Goal: Transaction & Acquisition: Download file/media

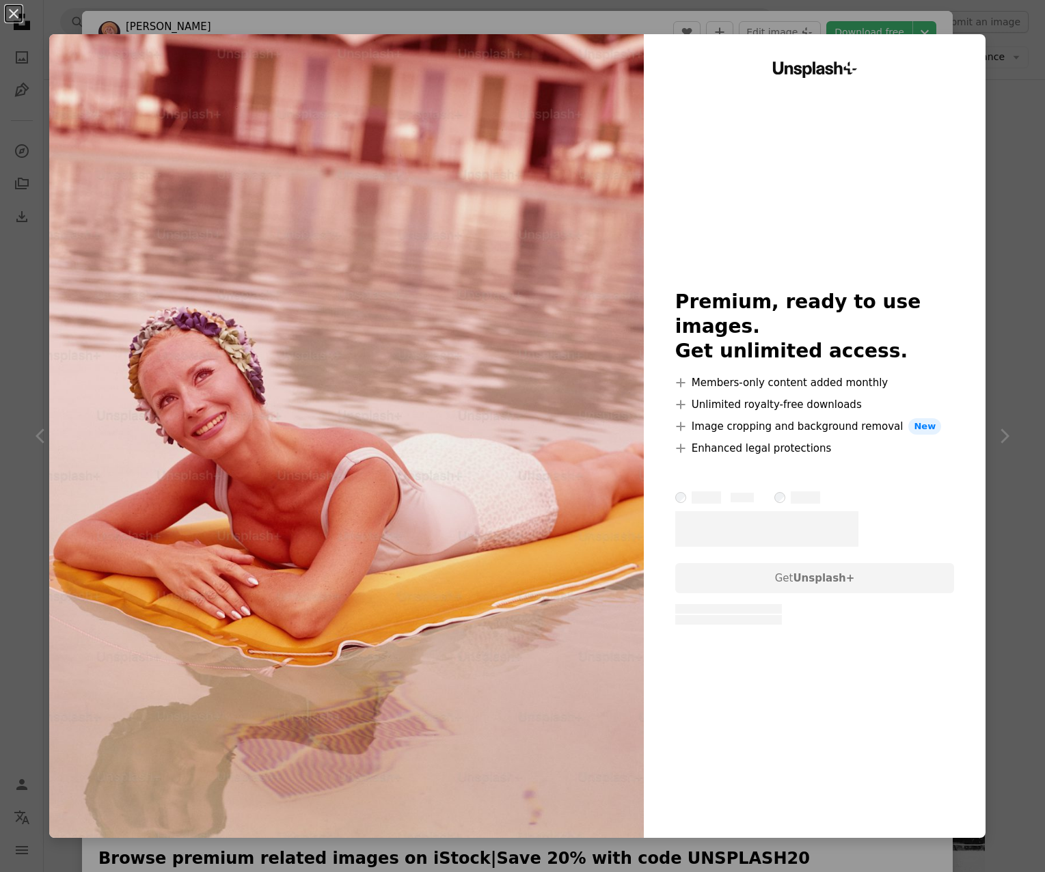
scroll to position [940, 0]
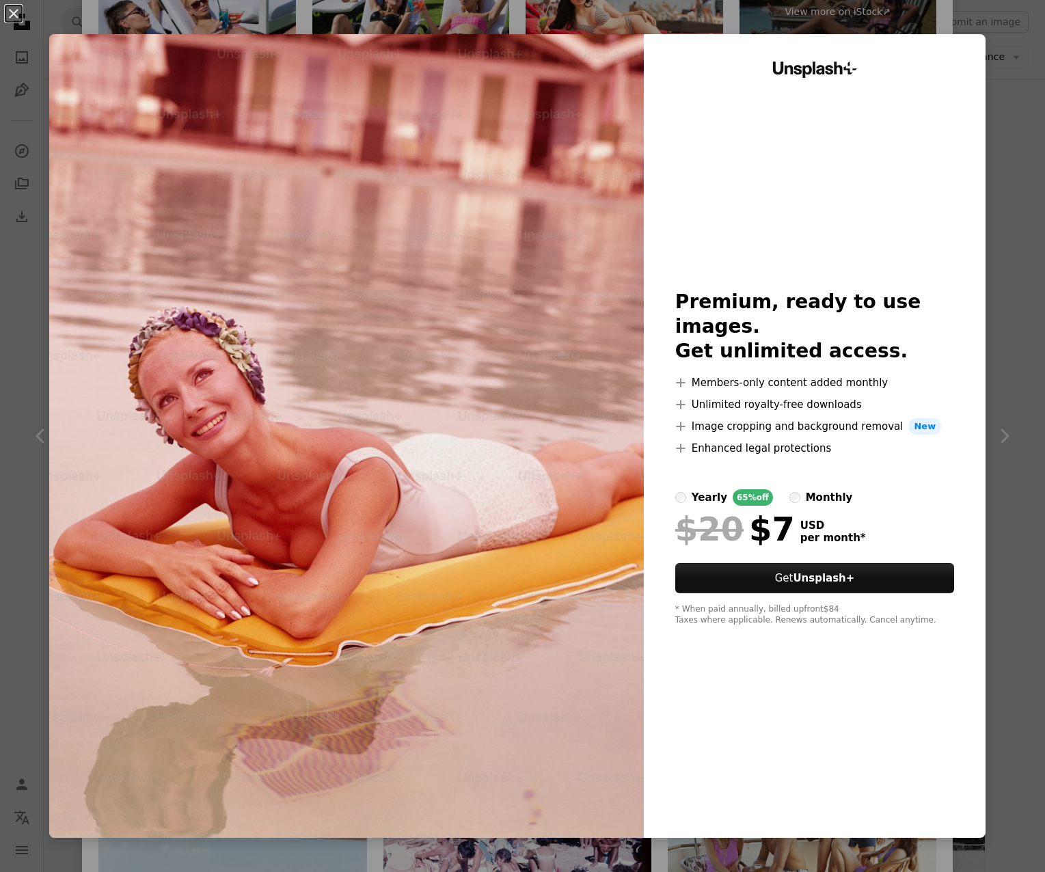
click at [1005, 227] on div "An X shape Unsplash+ Premium, ready to use images. Get unlimited access. A plus…" at bounding box center [522, 436] width 1045 height 872
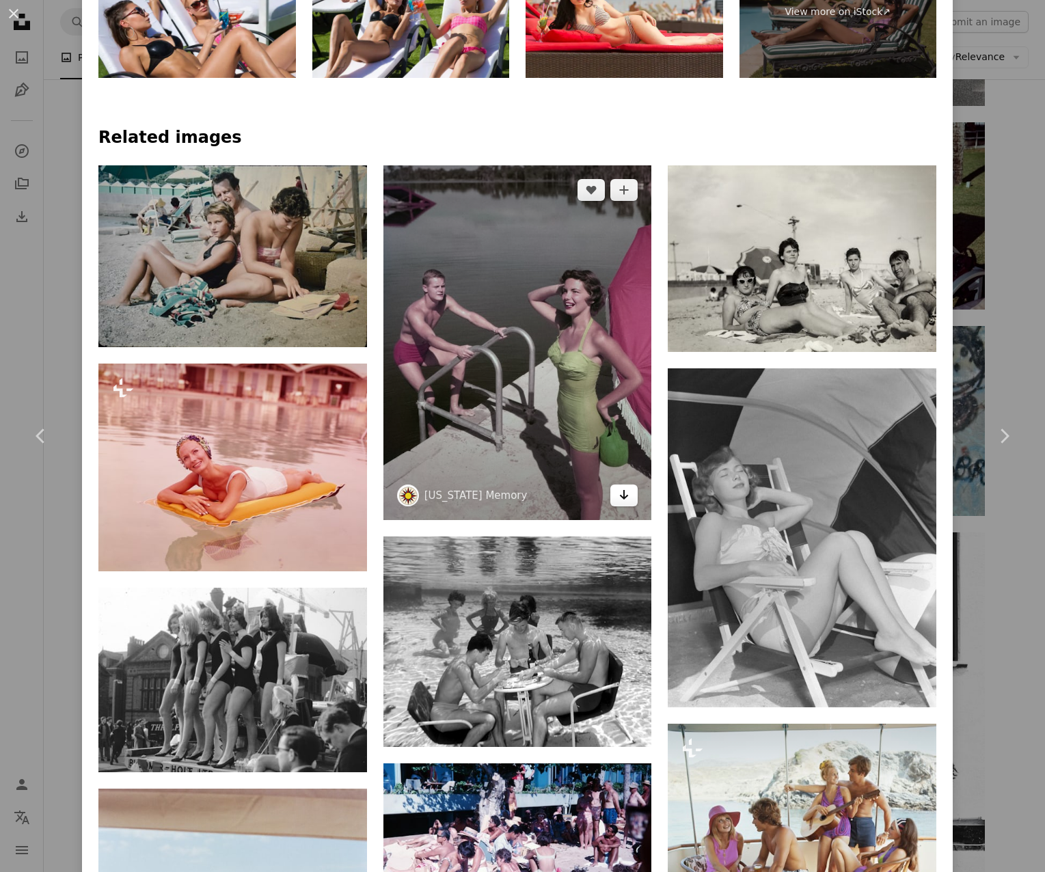
click at [626, 503] on icon "Arrow pointing down" at bounding box center [623, 495] width 11 height 16
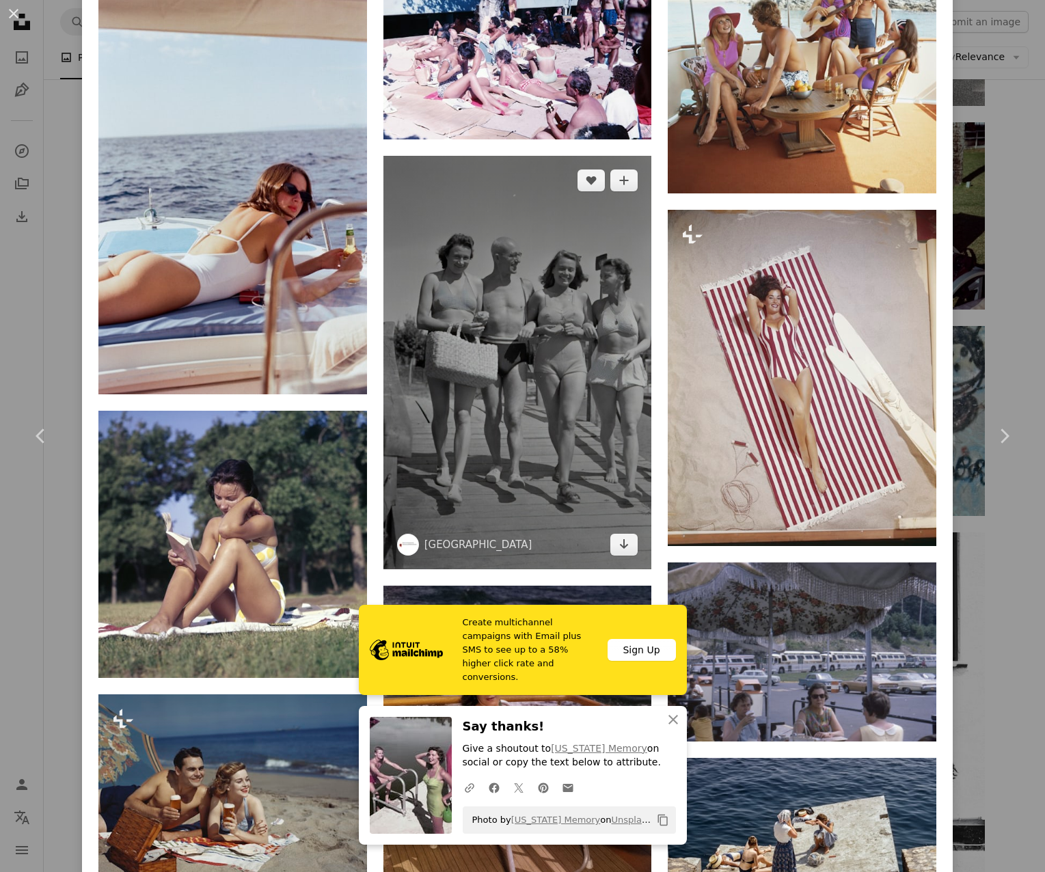
scroll to position [1737, 0]
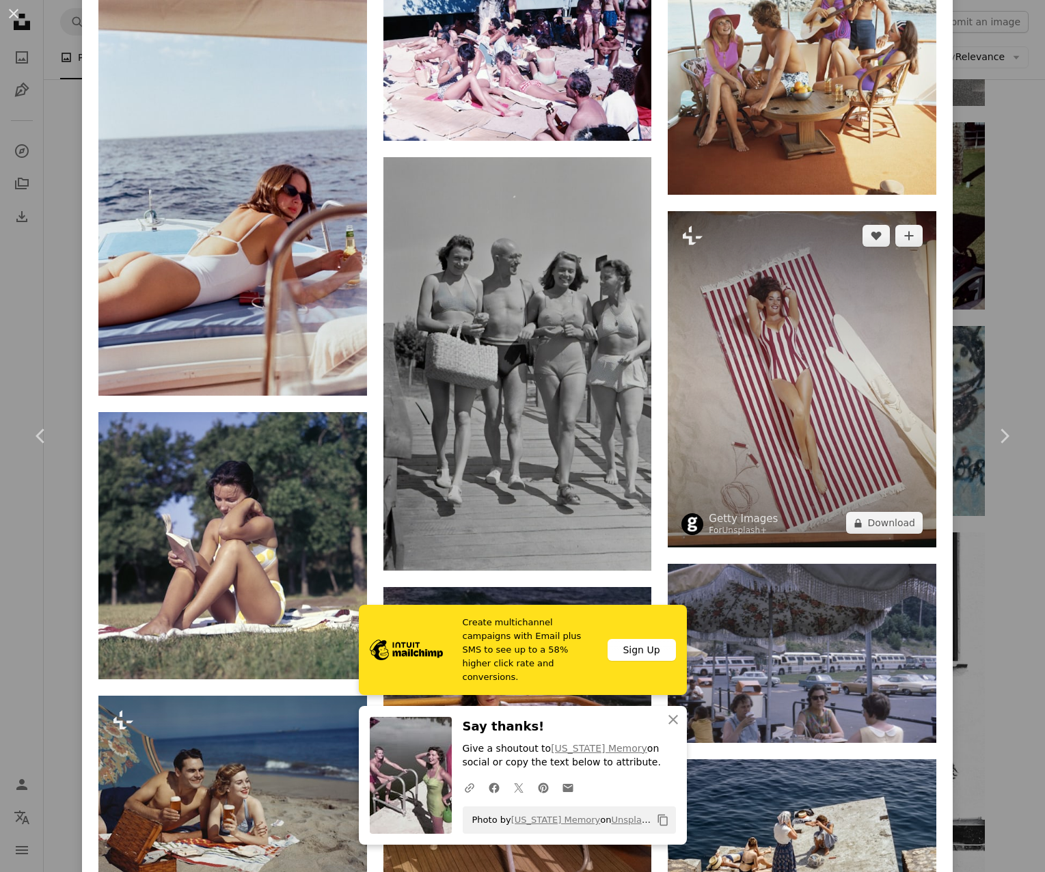
click at [748, 453] on img at bounding box center [802, 379] width 269 height 336
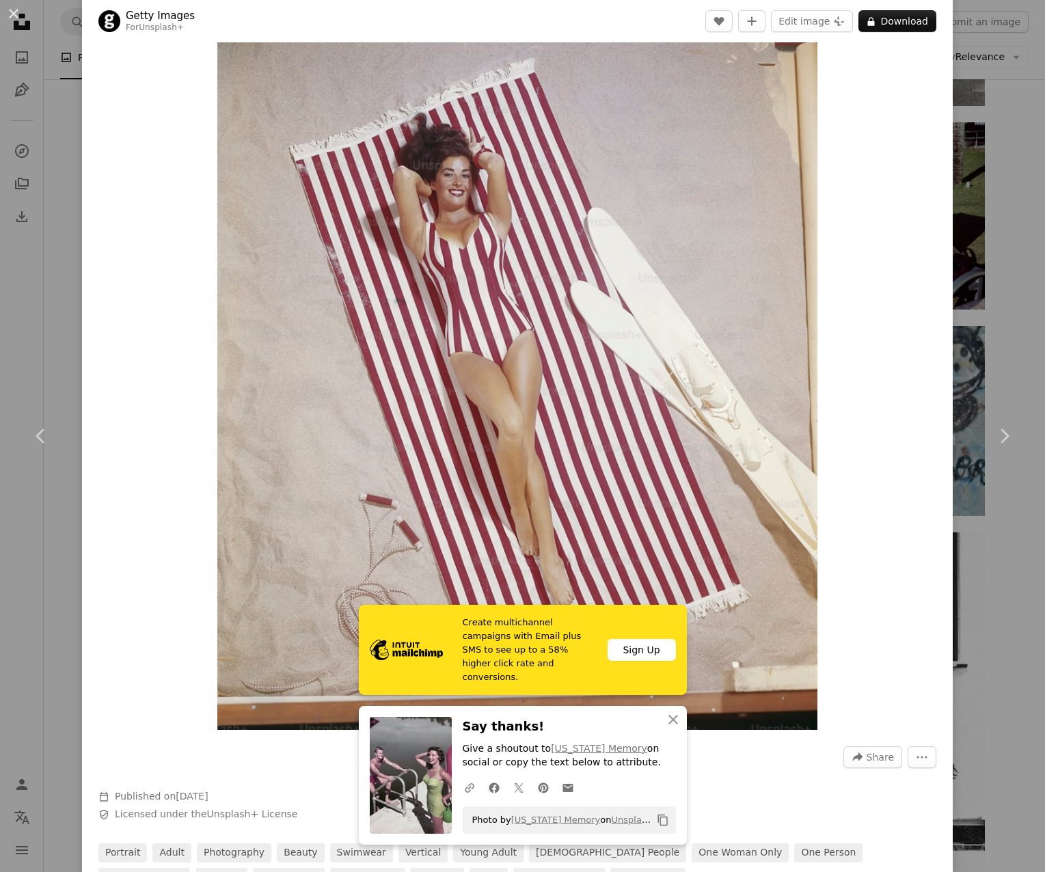
scroll to position [83, 0]
click at [1001, 239] on div "An X shape Chevron left Chevron right Create multichannel campaigns with Email …" at bounding box center [522, 436] width 1045 height 872
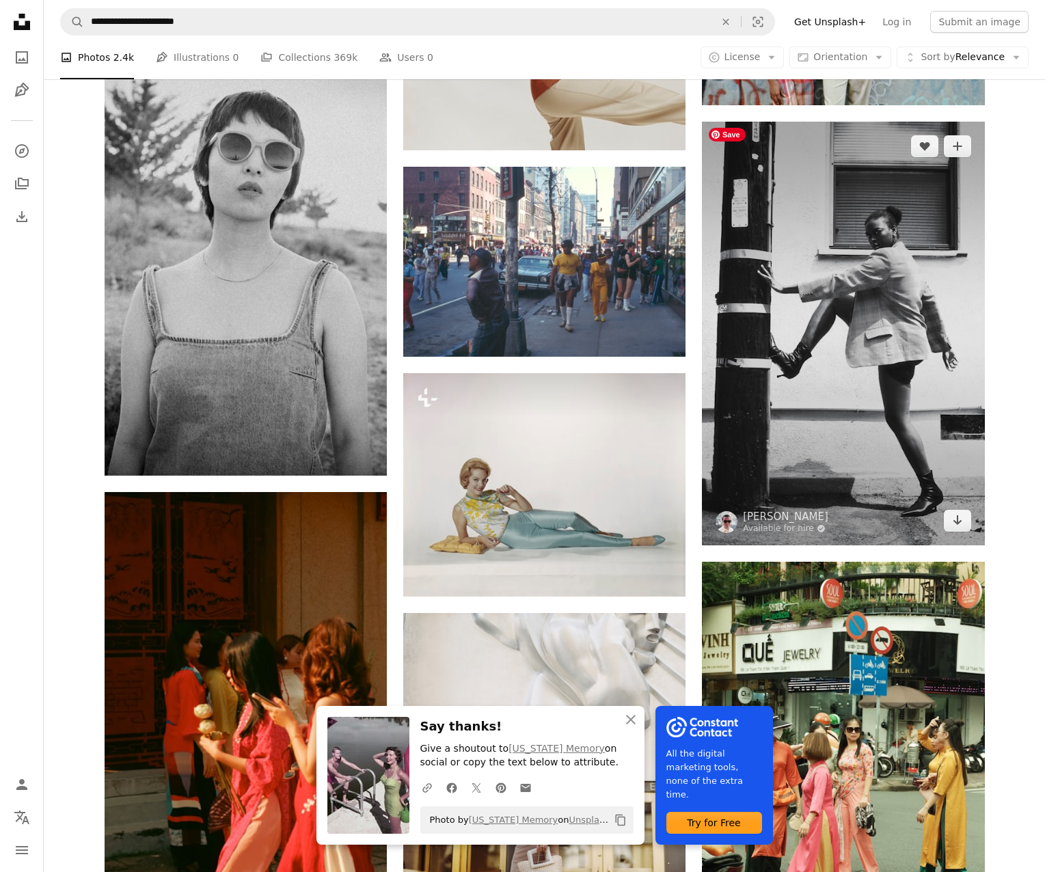
scroll to position [3252, 0]
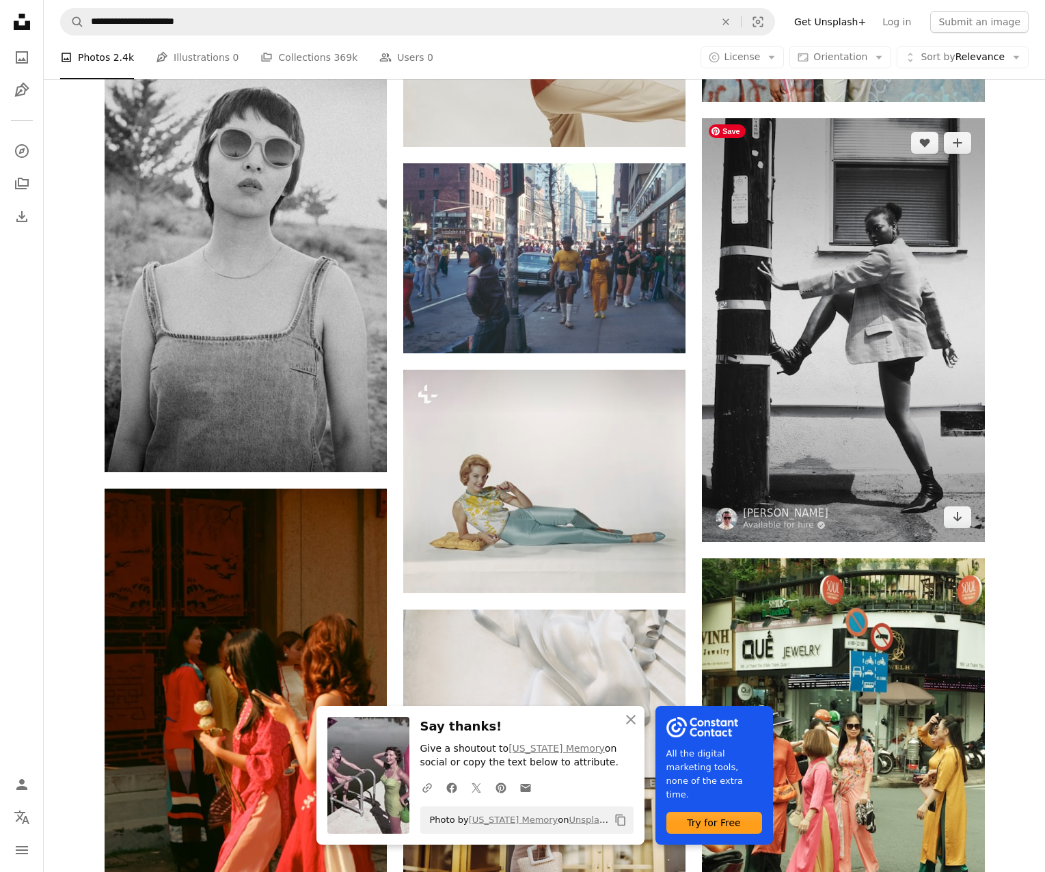
click at [861, 234] on img at bounding box center [843, 330] width 282 height 424
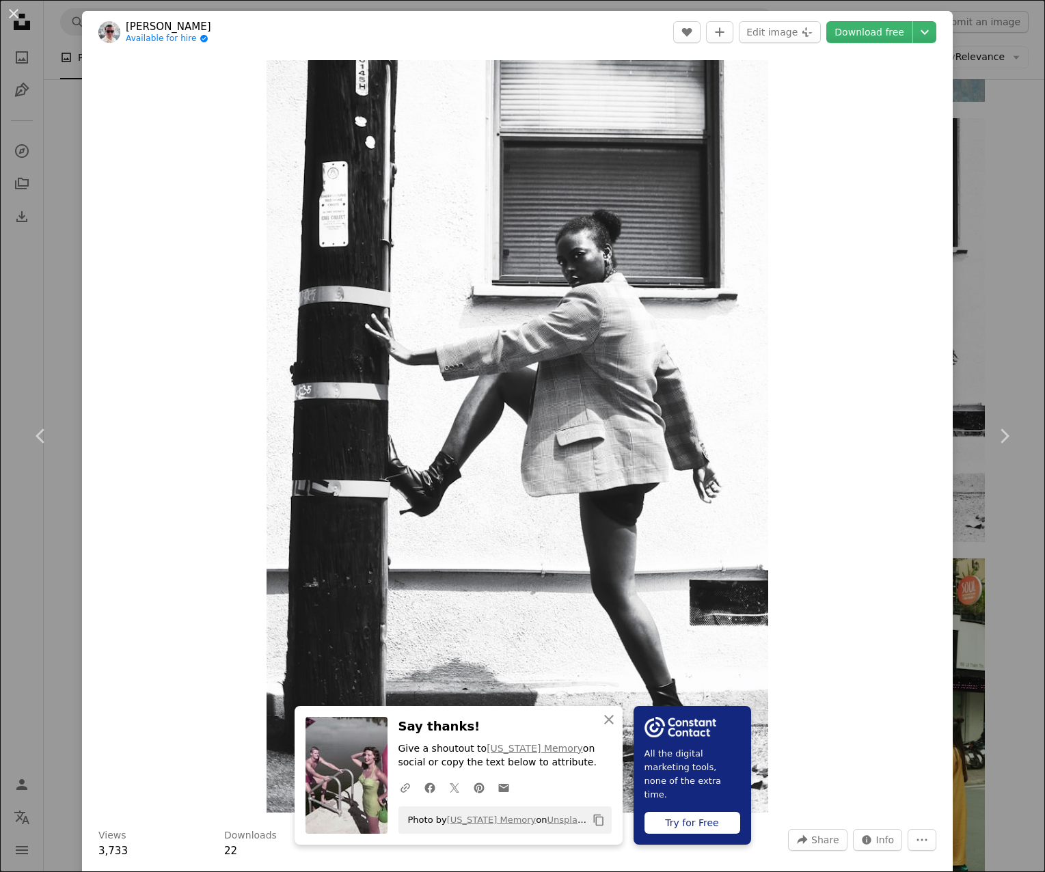
click at [997, 128] on div "An X shape Chevron left Chevron right An X shape Close Say thanks! Give a shout…" at bounding box center [522, 436] width 1045 height 872
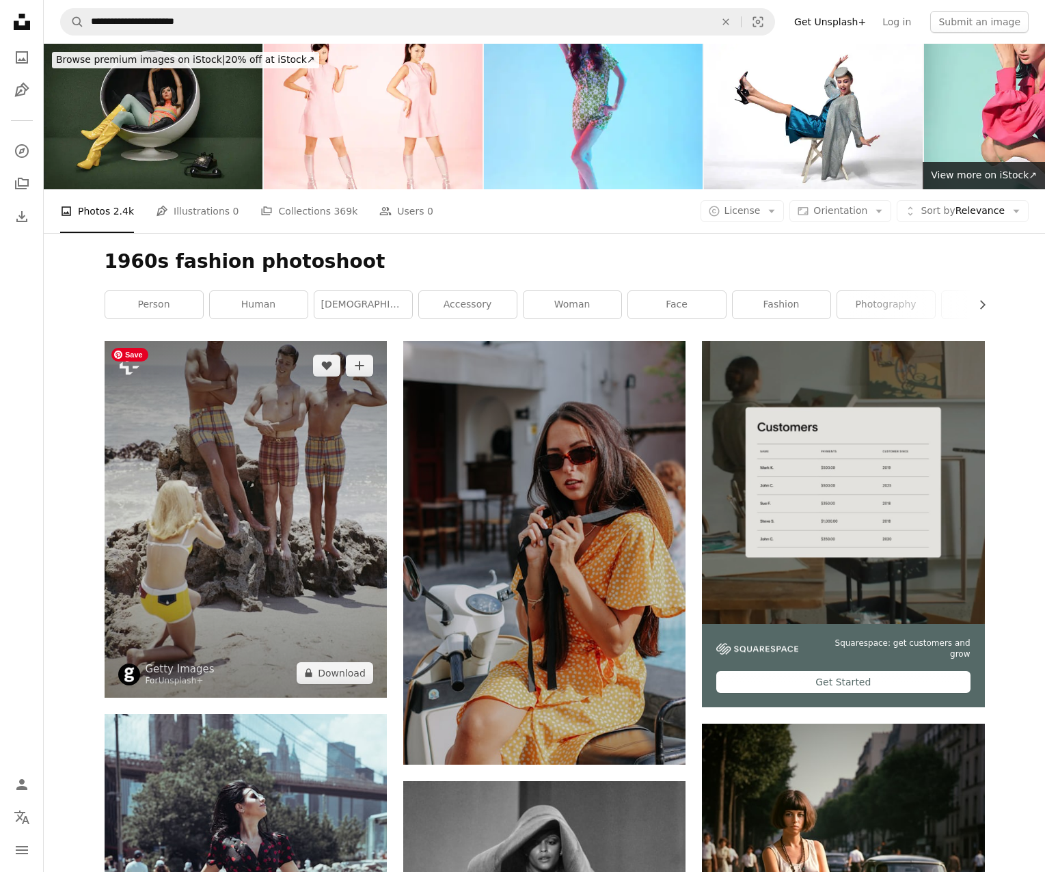
click at [245, 481] on img at bounding box center [246, 519] width 282 height 357
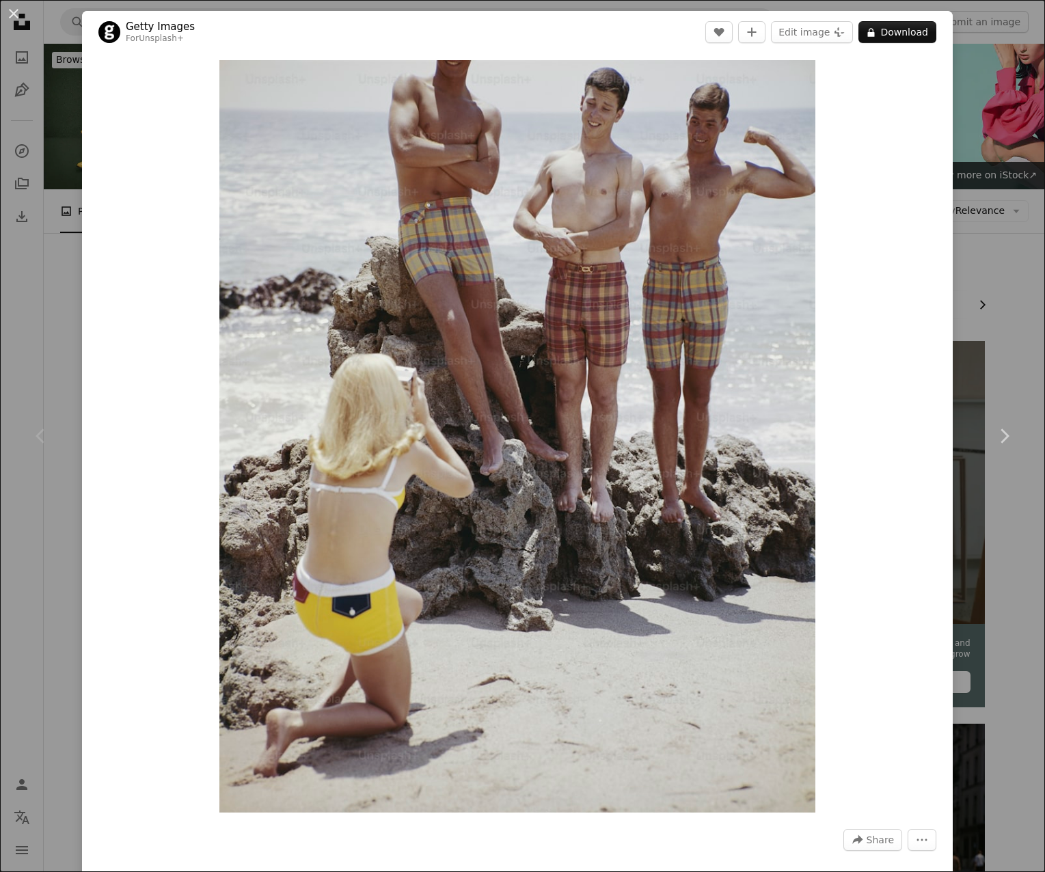
click at [984, 293] on div "An X shape Chevron left Chevron right Getty Images For Unsplash+ A heart A plus…" at bounding box center [522, 436] width 1045 height 872
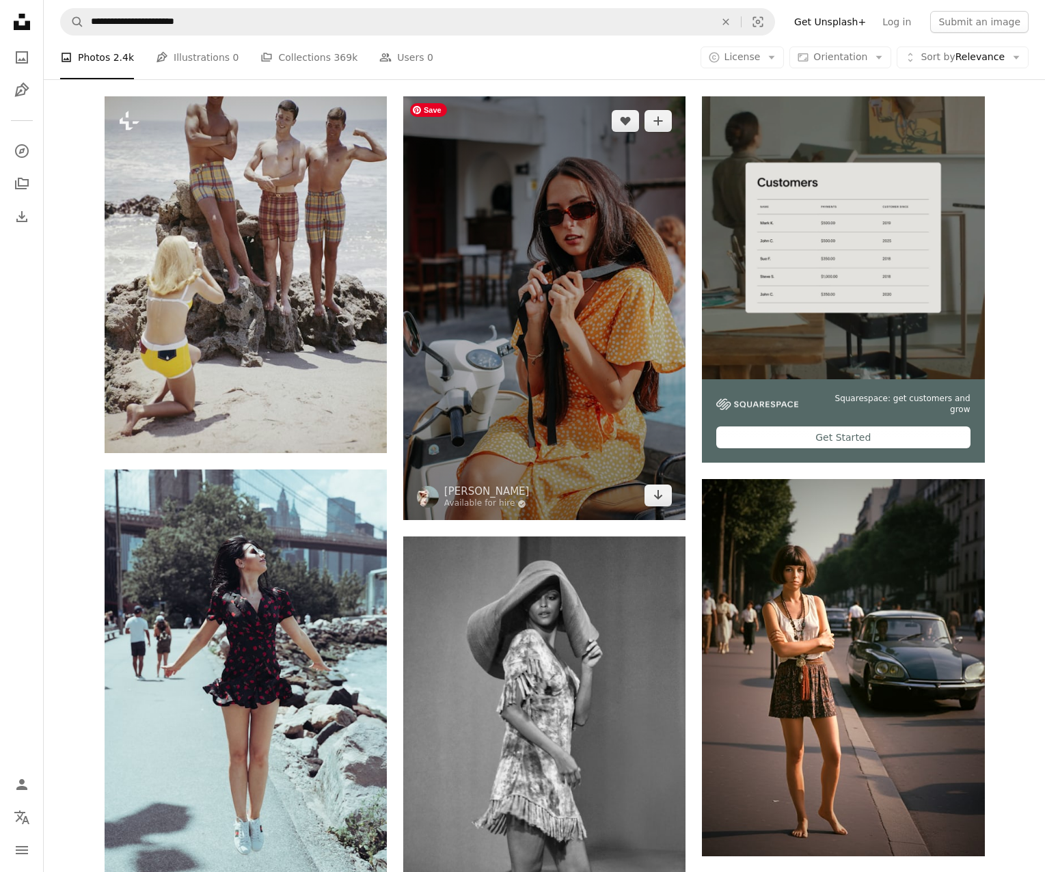
scroll to position [422, 0]
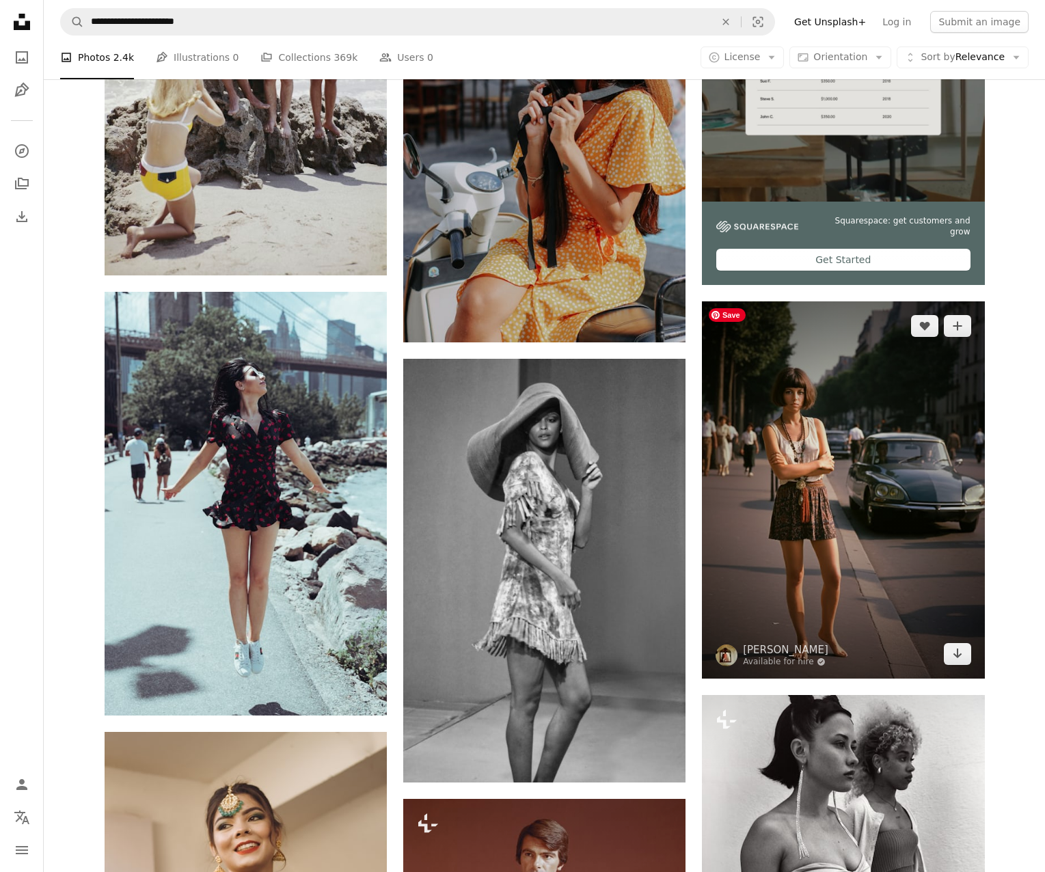
click at [830, 463] on img at bounding box center [843, 489] width 282 height 377
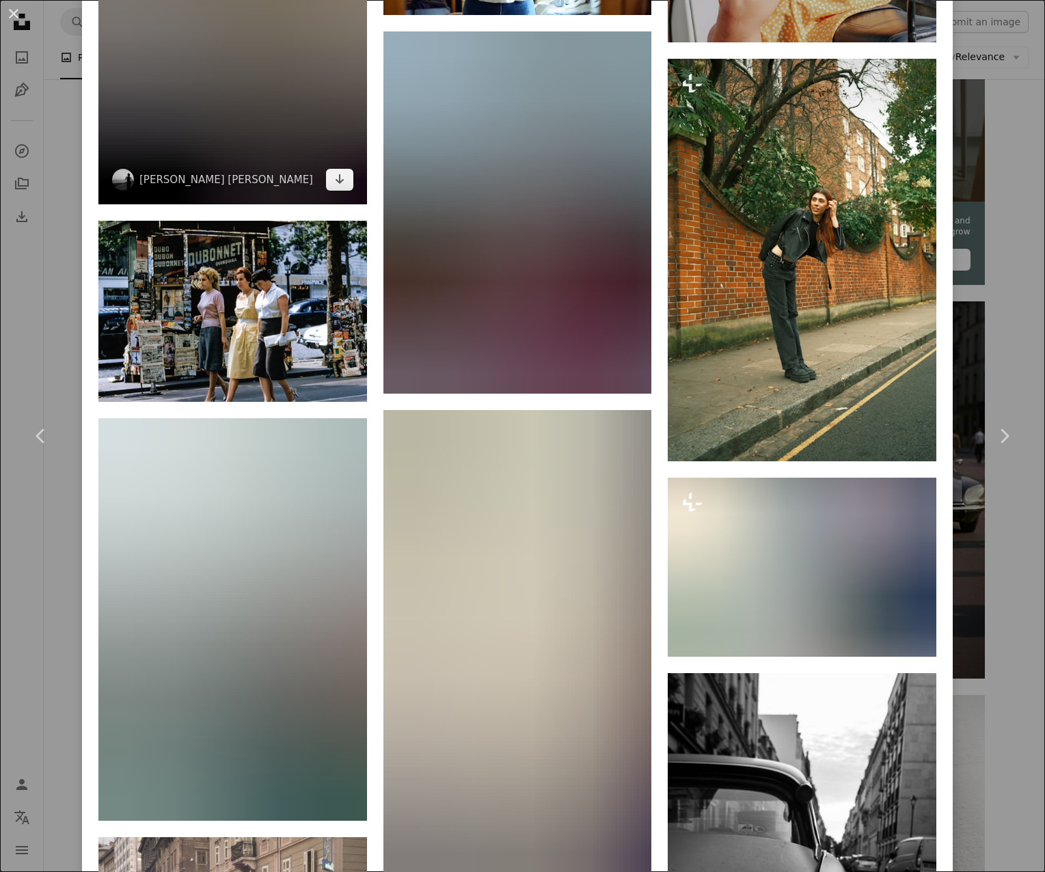
scroll to position [2052, 0]
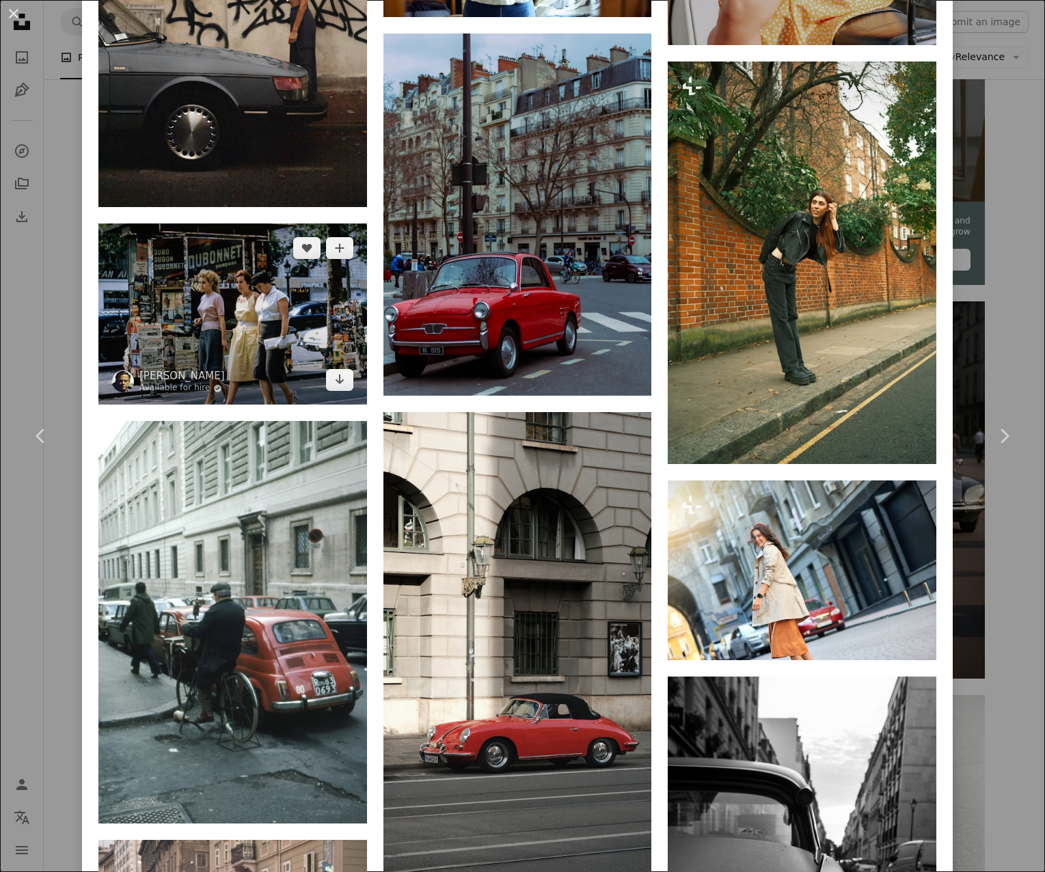
click at [224, 334] on img at bounding box center [232, 313] width 269 height 181
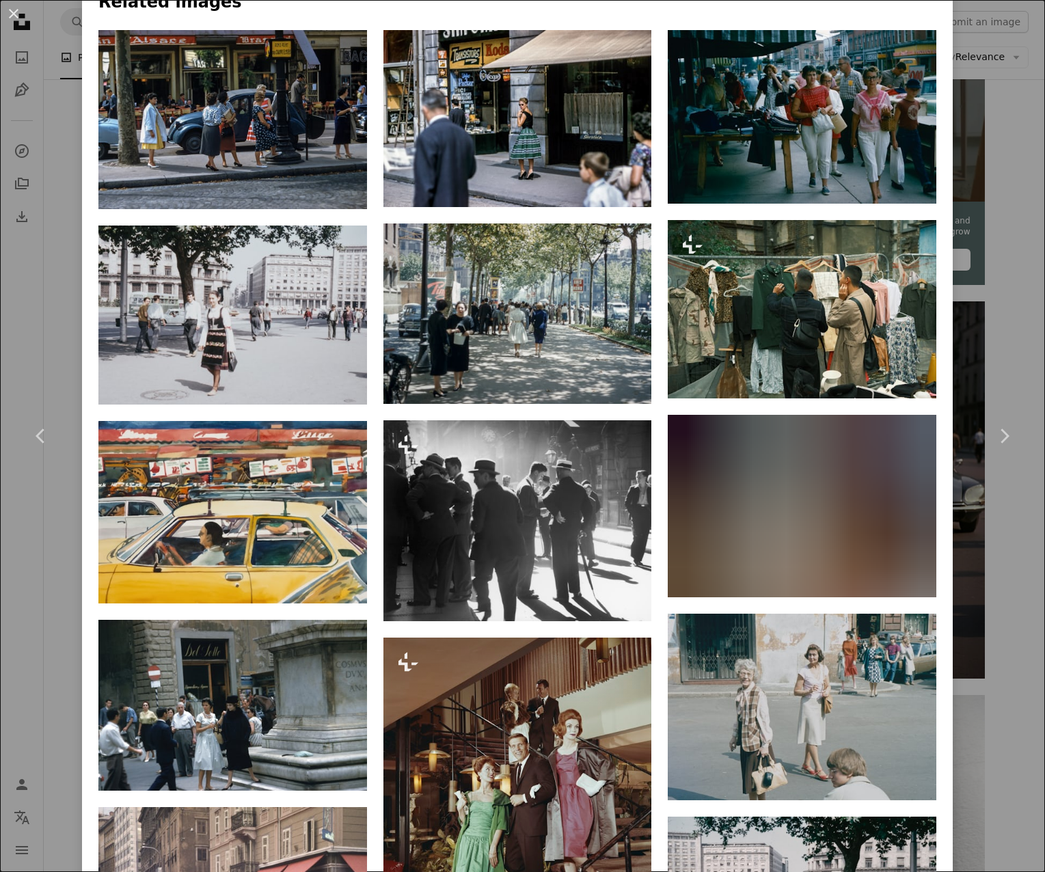
scroll to position [1179, 0]
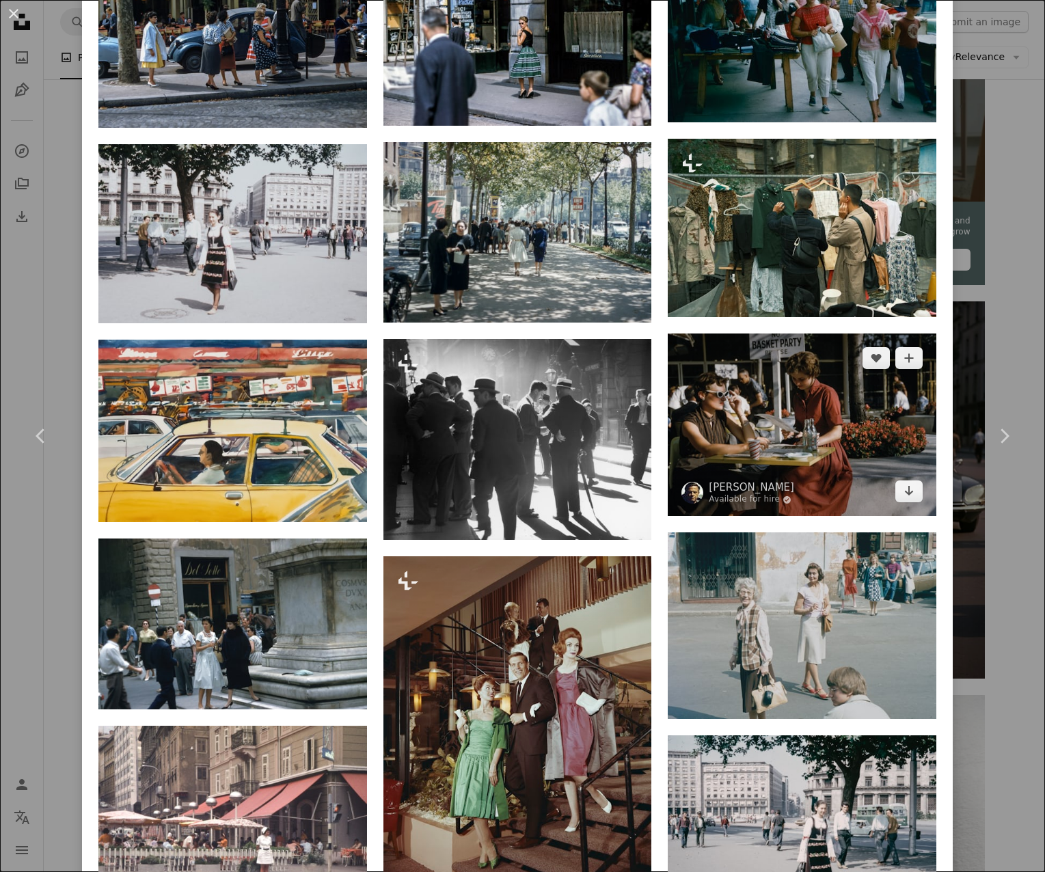
click at [777, 420] on img at bounding box center [802, 424] width 269 height 182
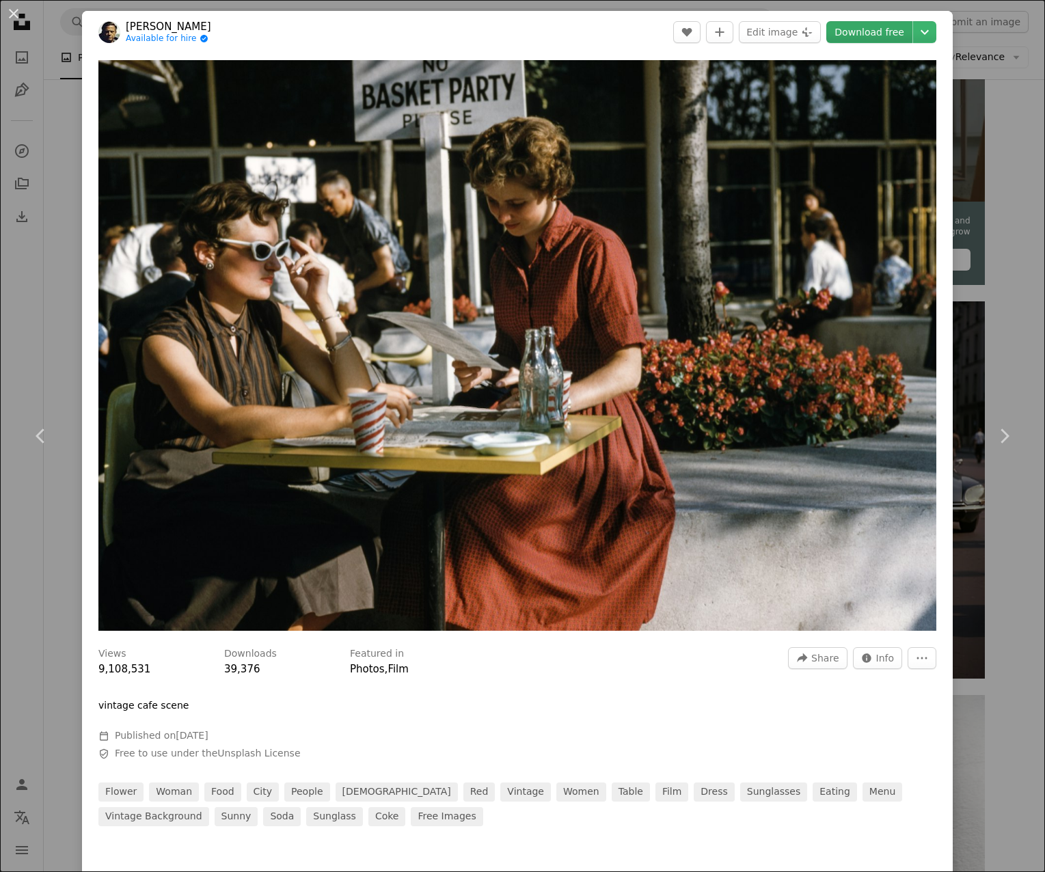
click at [886, 38] on link "Download free" at bounding box center [869, 32] width 86 height 22
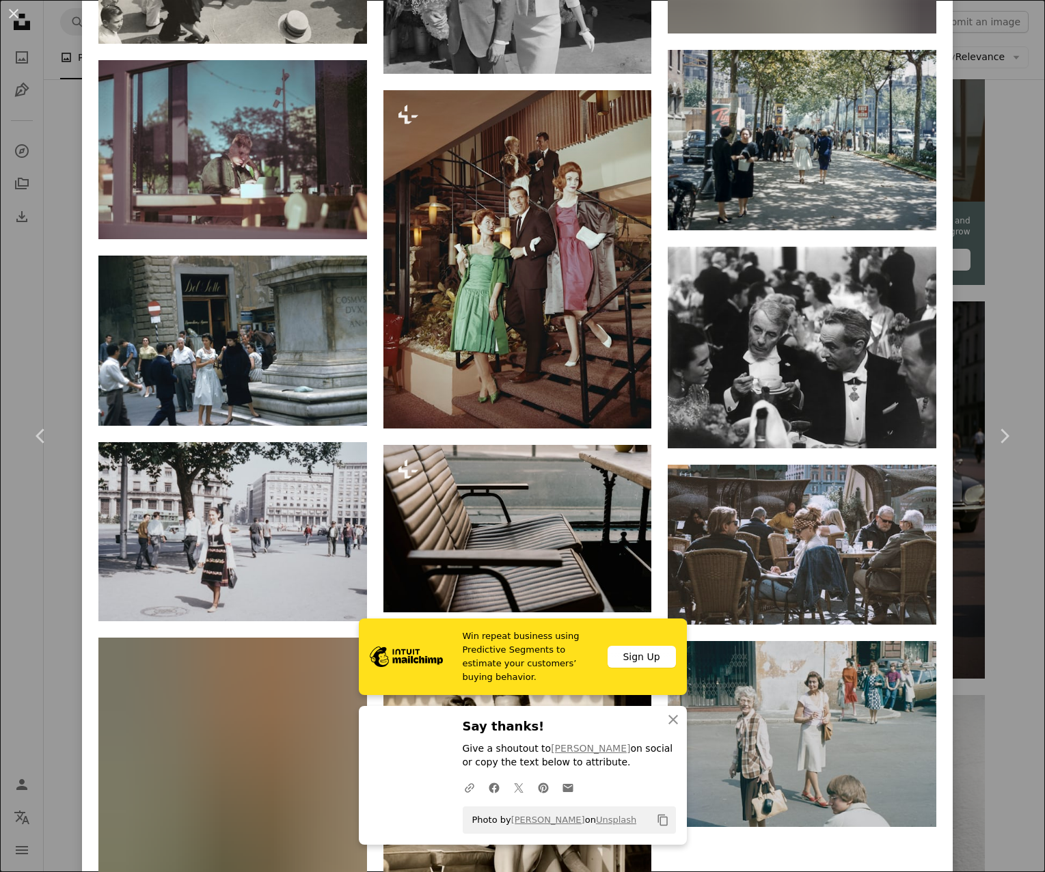
scroll to position [1723, 0]
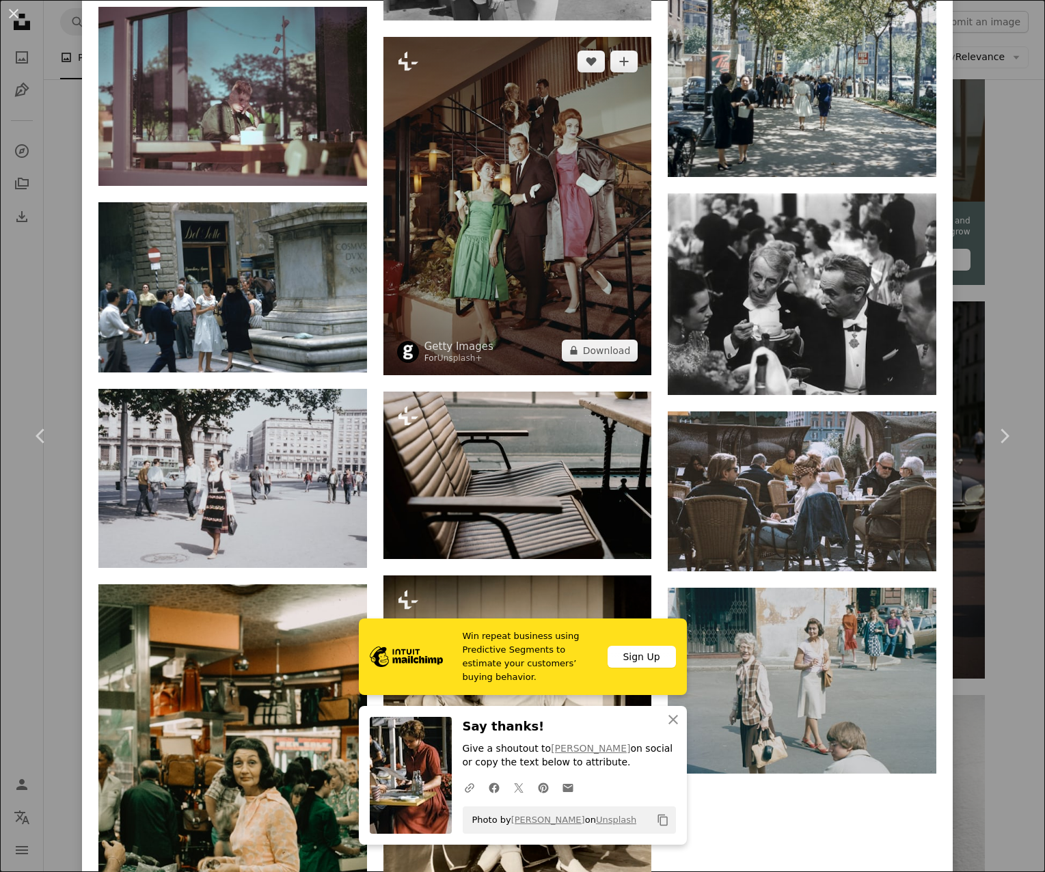
click at [539, 217] on img at bounding box center [517, 206] width 269 height 338
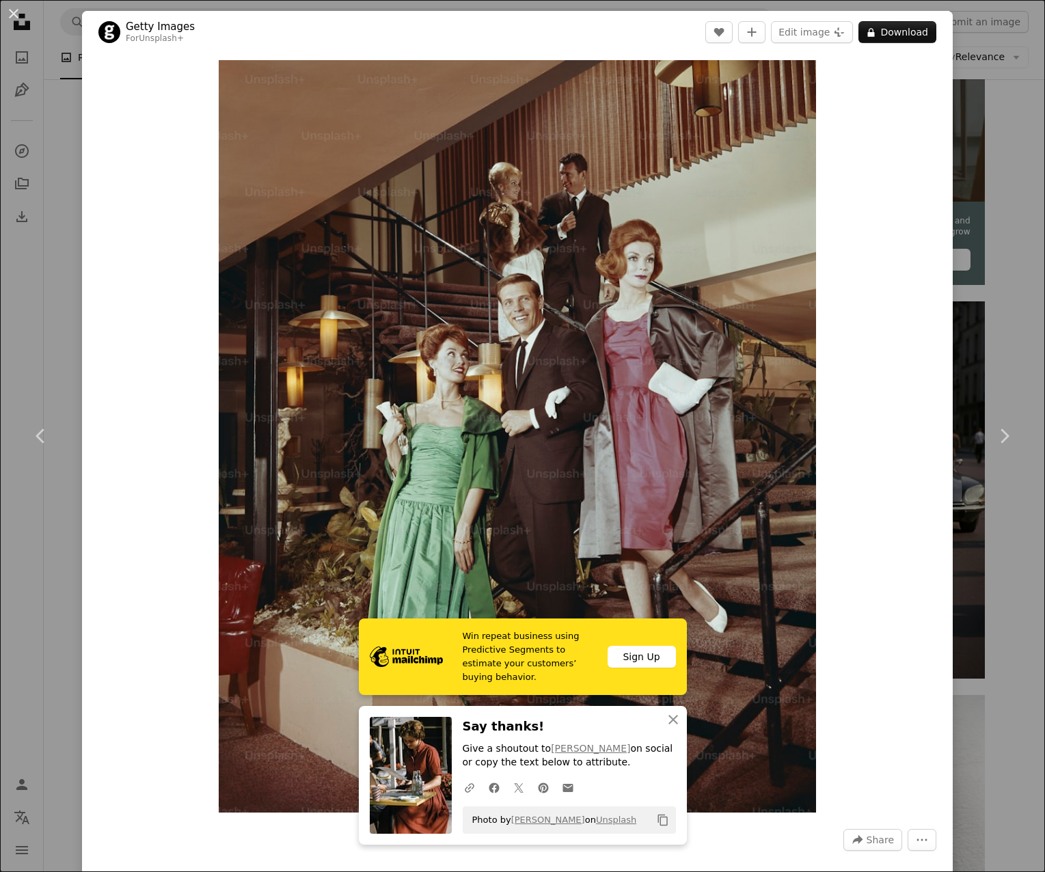
click at [987, 153] on div "An X shape Chevron left Chevron right Win repeat business using Predictive Segm…" at bounding box center [522, 436] width 1045 height 872
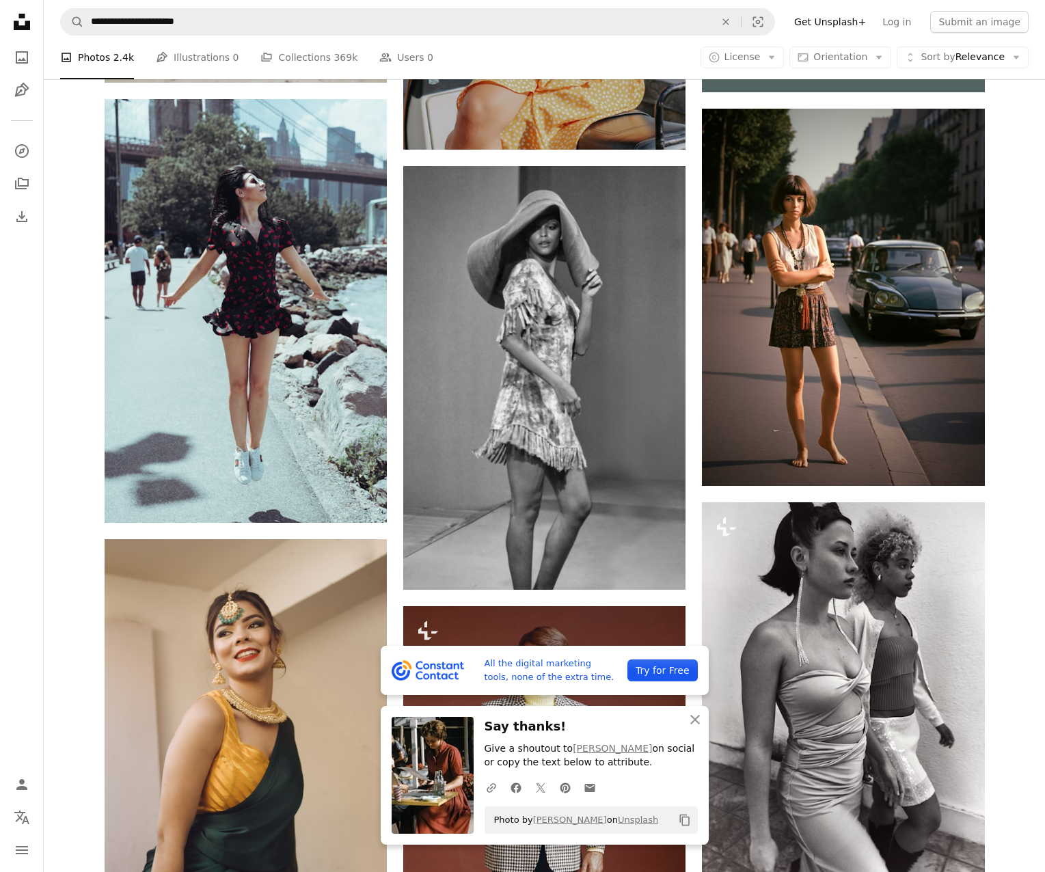
scroll to position [691, 0]
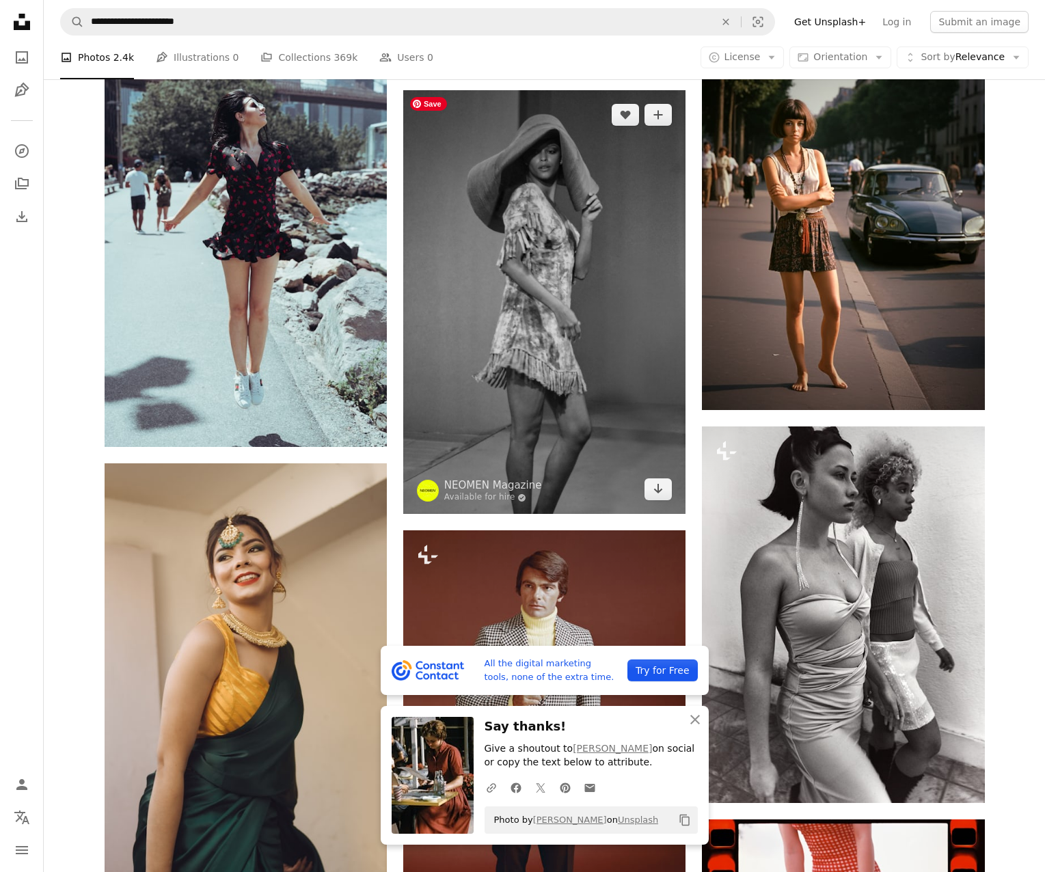
click at [604, 184] on img at bounding box center [544, 302] width 282 height 424
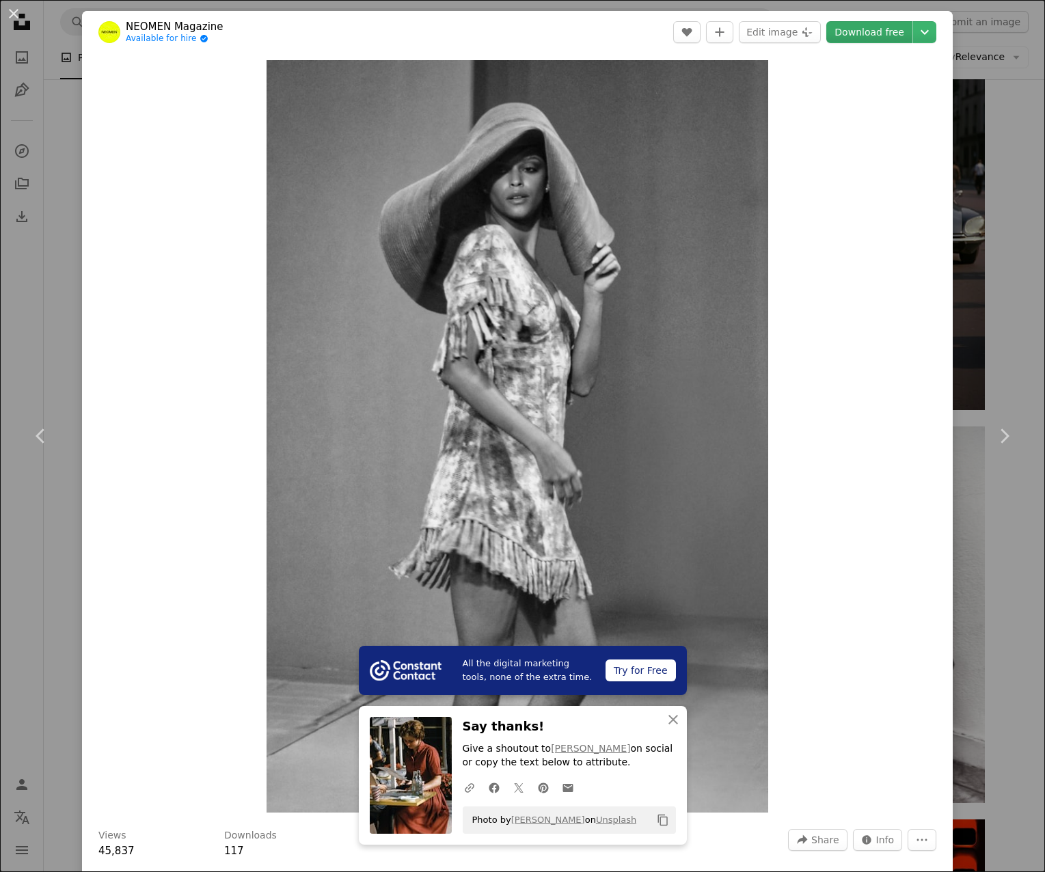
click at [885, 42] on link "Download free" at bounding box center [869, 32] width 86 height 22
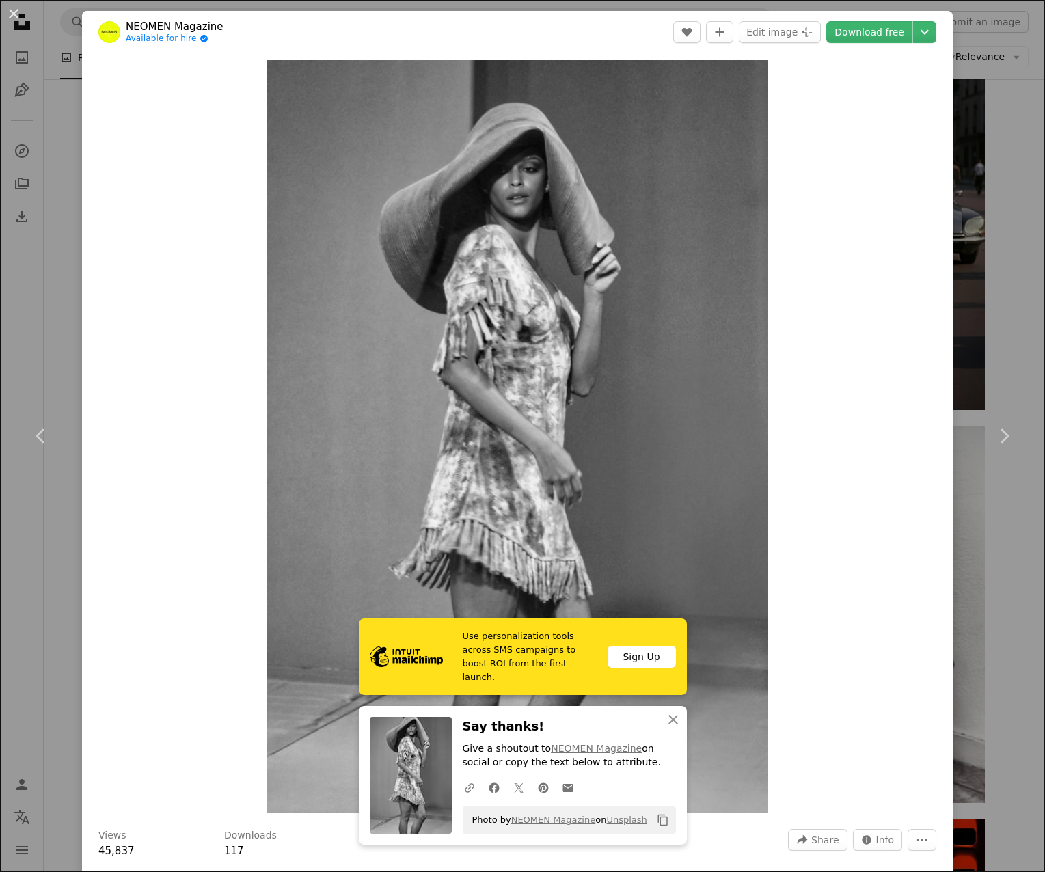
click at [1003, 254] on div "An X shape Chevron left Chevron right Use personalization tools across SMS camp…" at bounding box center [522, 436] width 1045 height 872
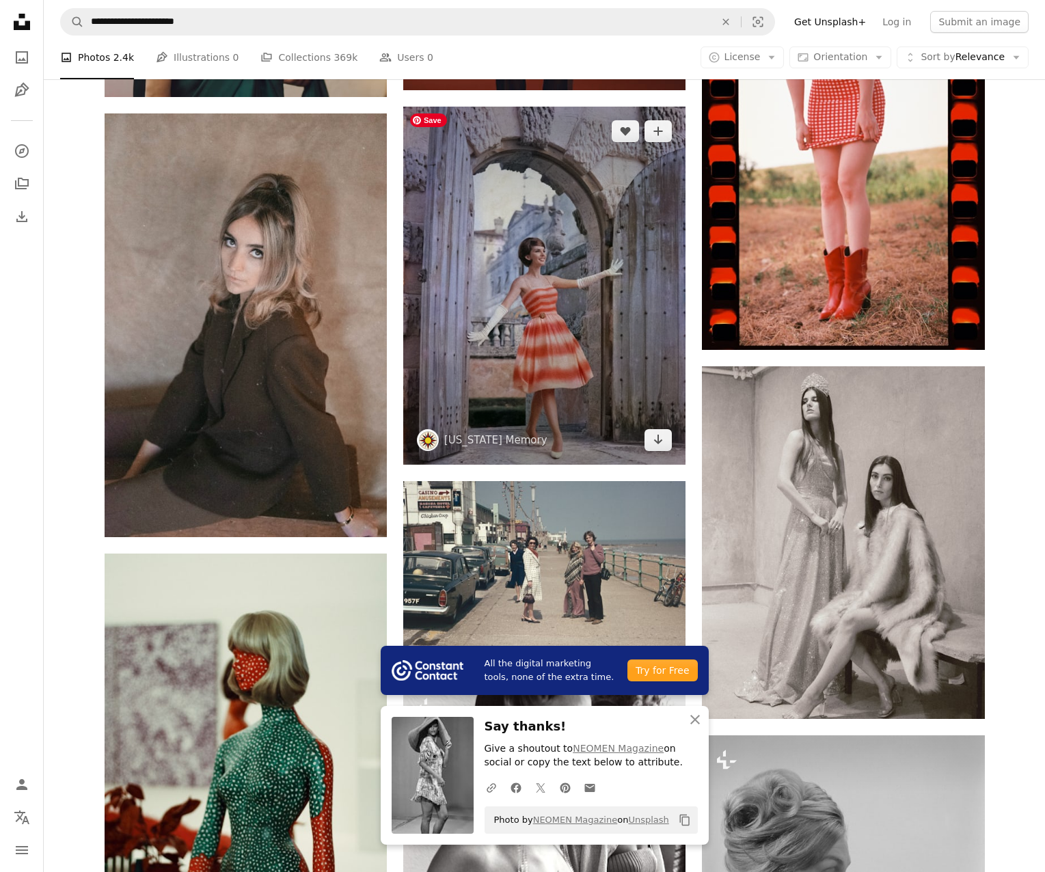
scroll to position [1485, 0]
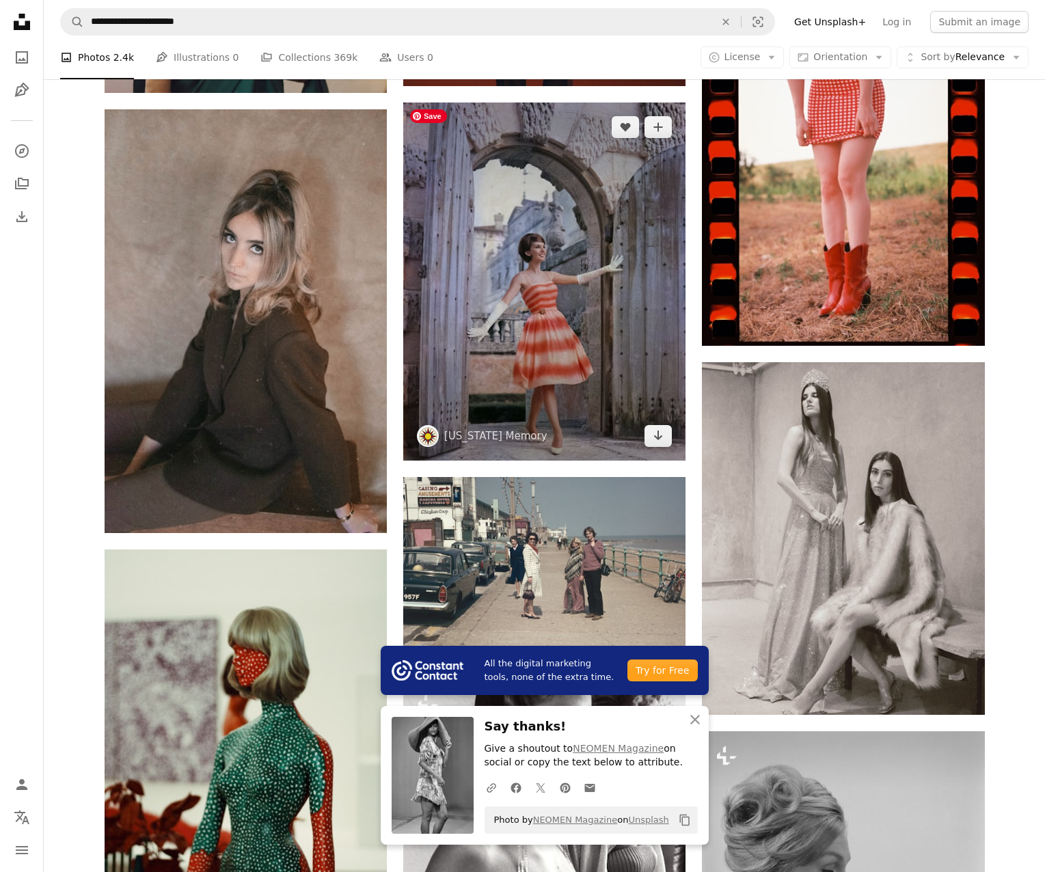
click at [539, 296] on img at bounding box center [544, 282] width 282 height 358
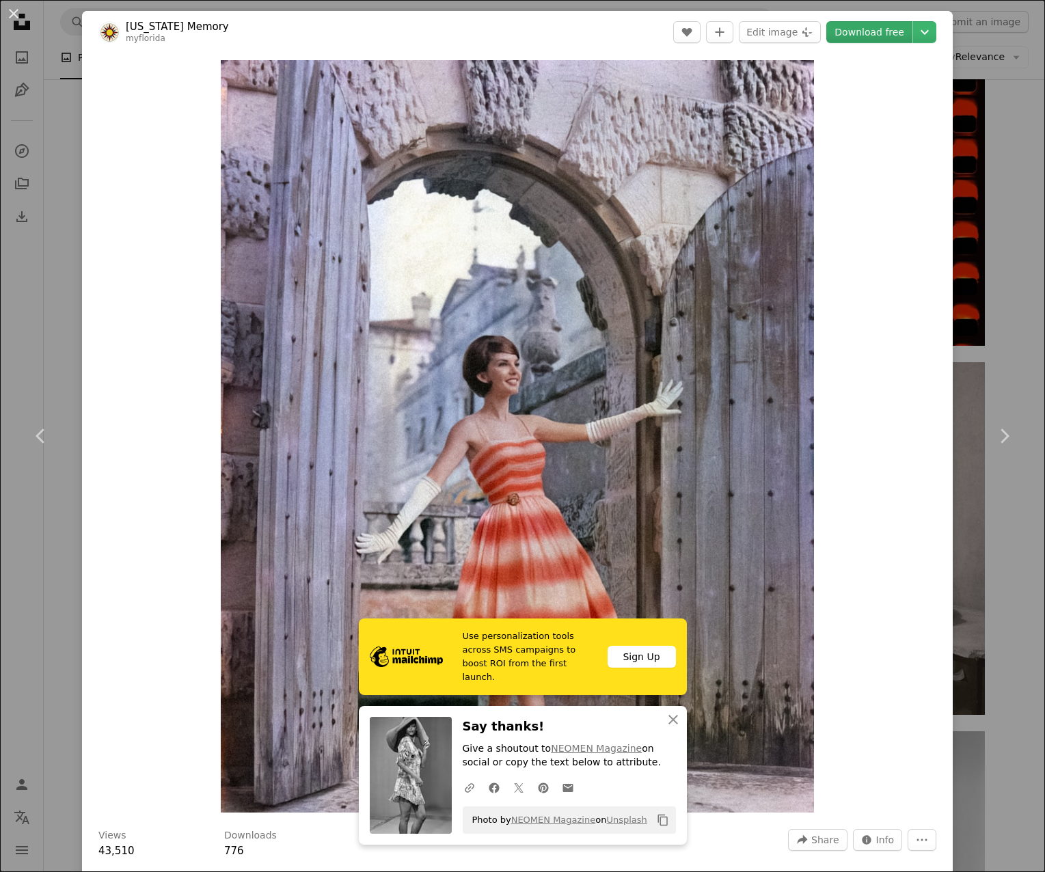
click at [867, 35] on link "Download free" at bounding box center [869, 32] width 86 height 22
click at [1018, 704] on div "An X shape Chevron left Chevron right Use personalization tools across SMS camp…" at bounding box center [522, 436] width 1045 height 872
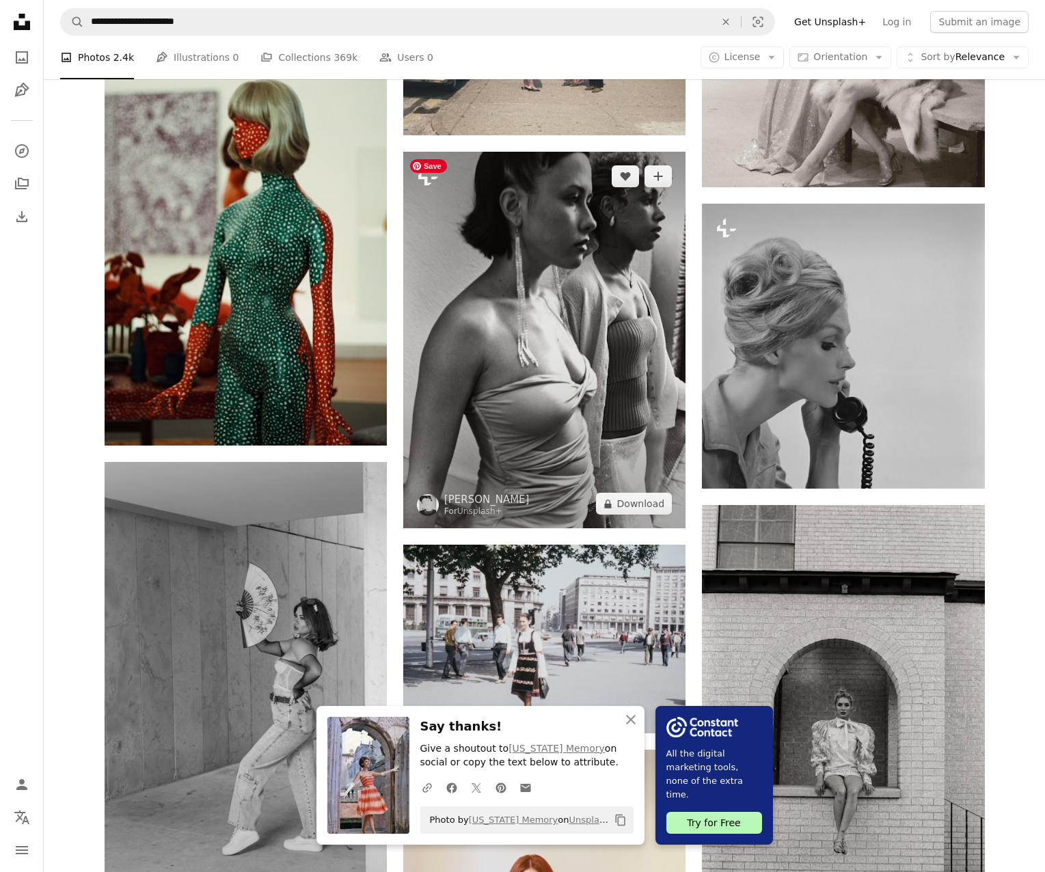
scroll to position [1872, 0]
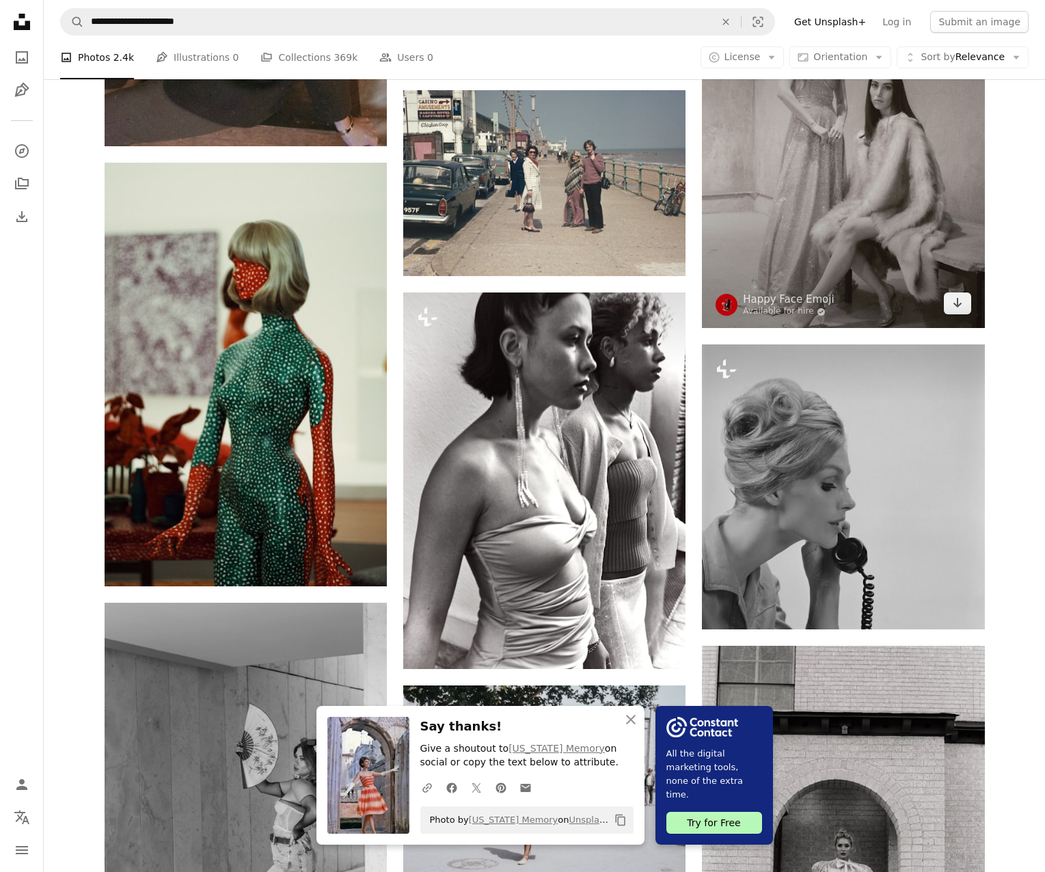
click at [860, 271] on img at bounding box center [843, 151] width 282 height 353
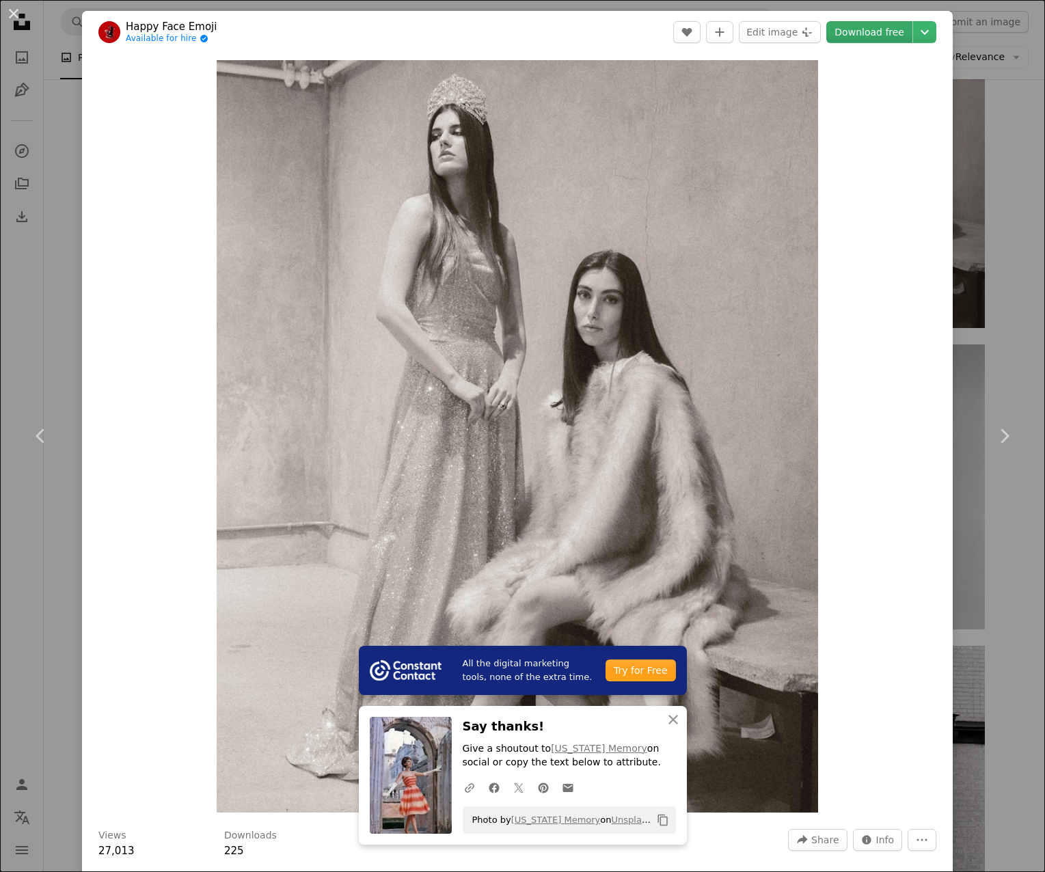
click at [879, 38] on link "Download free" at bounding box center [869, 32] width 86 height 22
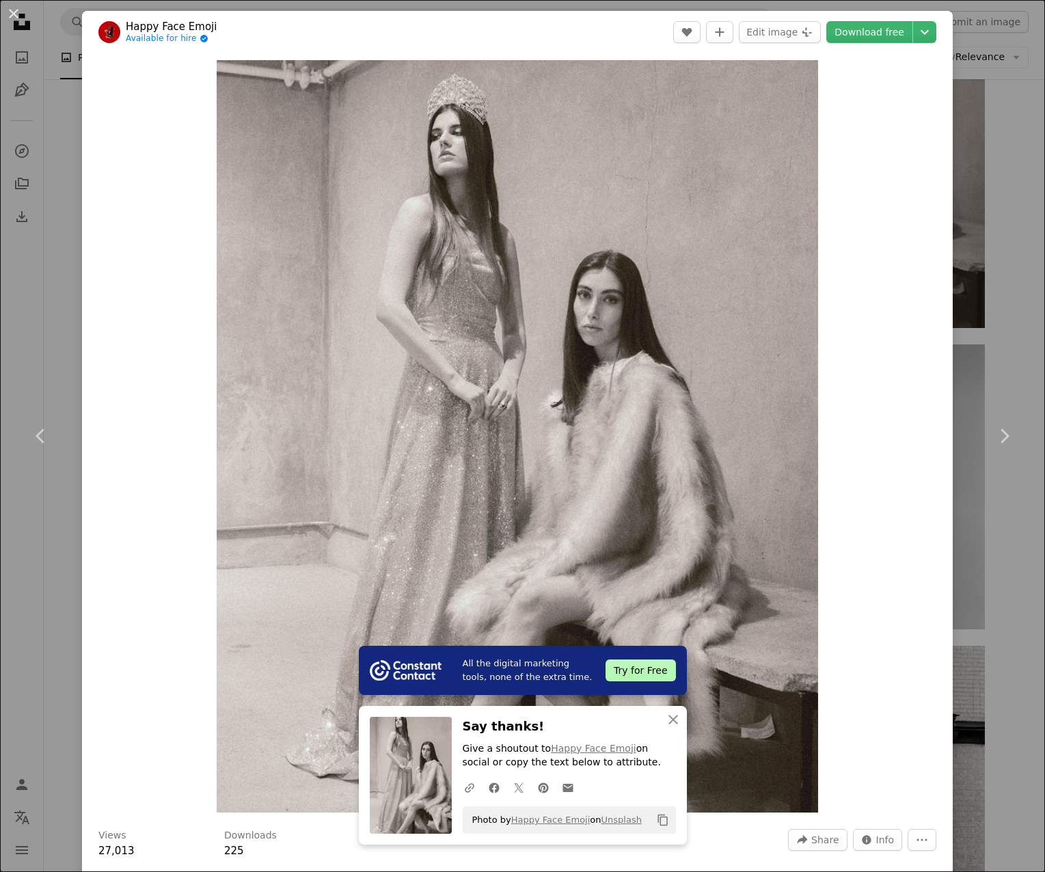
click at [1003, 337] on div "An X shape Chevron left Chevron right All the digital marketing tools, none of …" at bounding box center [522, 436] width 1045 height 872
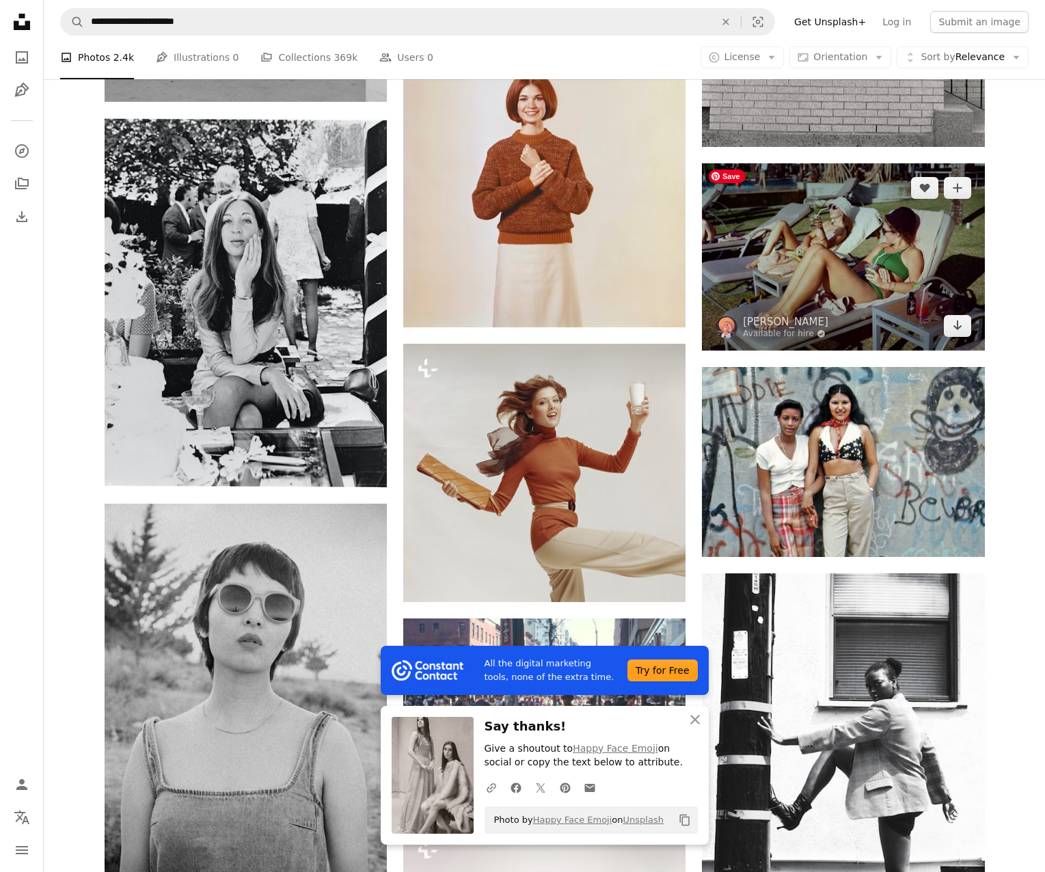
scroll to position [2798, 0]
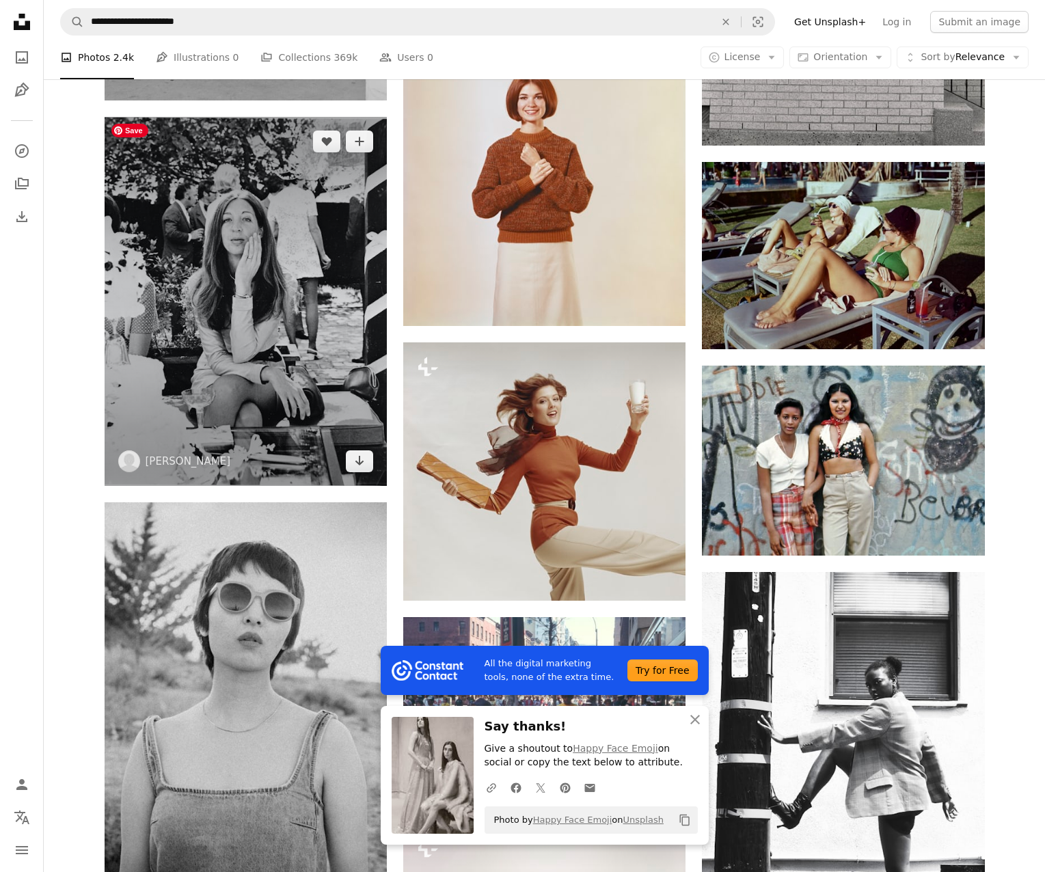
click at [223, 337] on img at bounding box center [246, 302] width 282 height 370
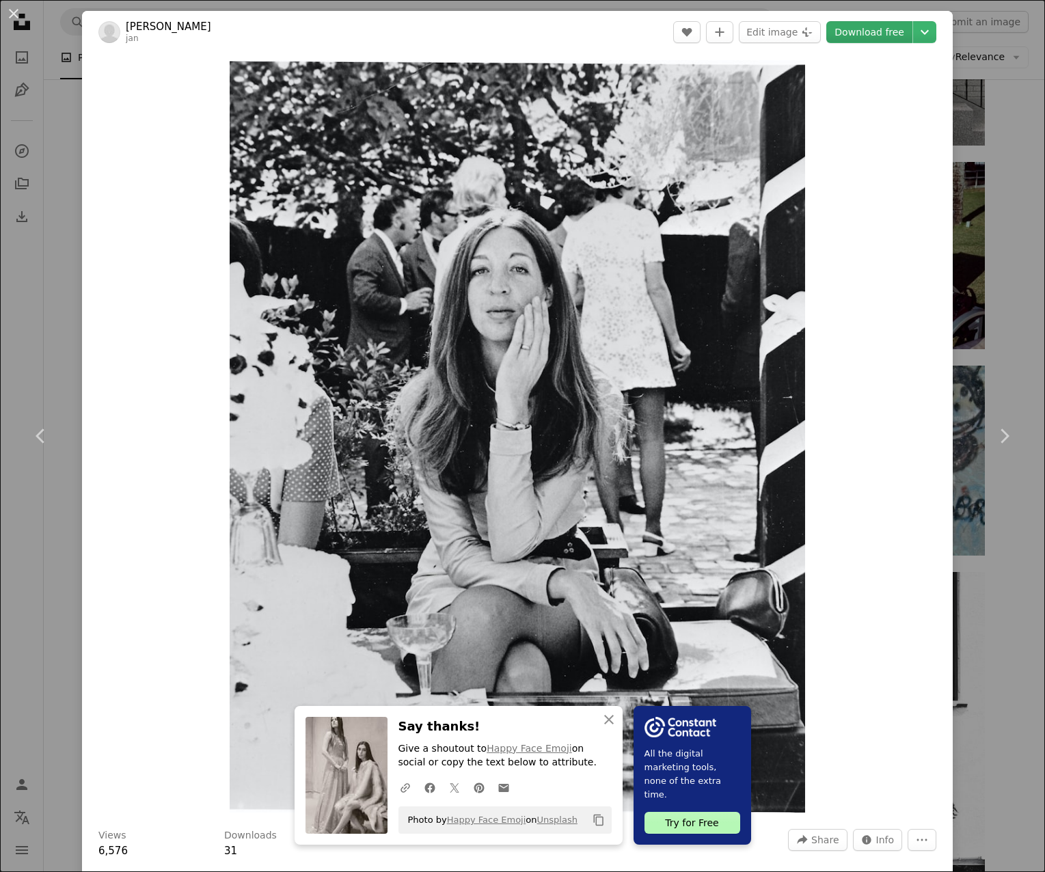
click at [877, 36] on link "Download free" at bounding box center [869, 32] width 86 height 22
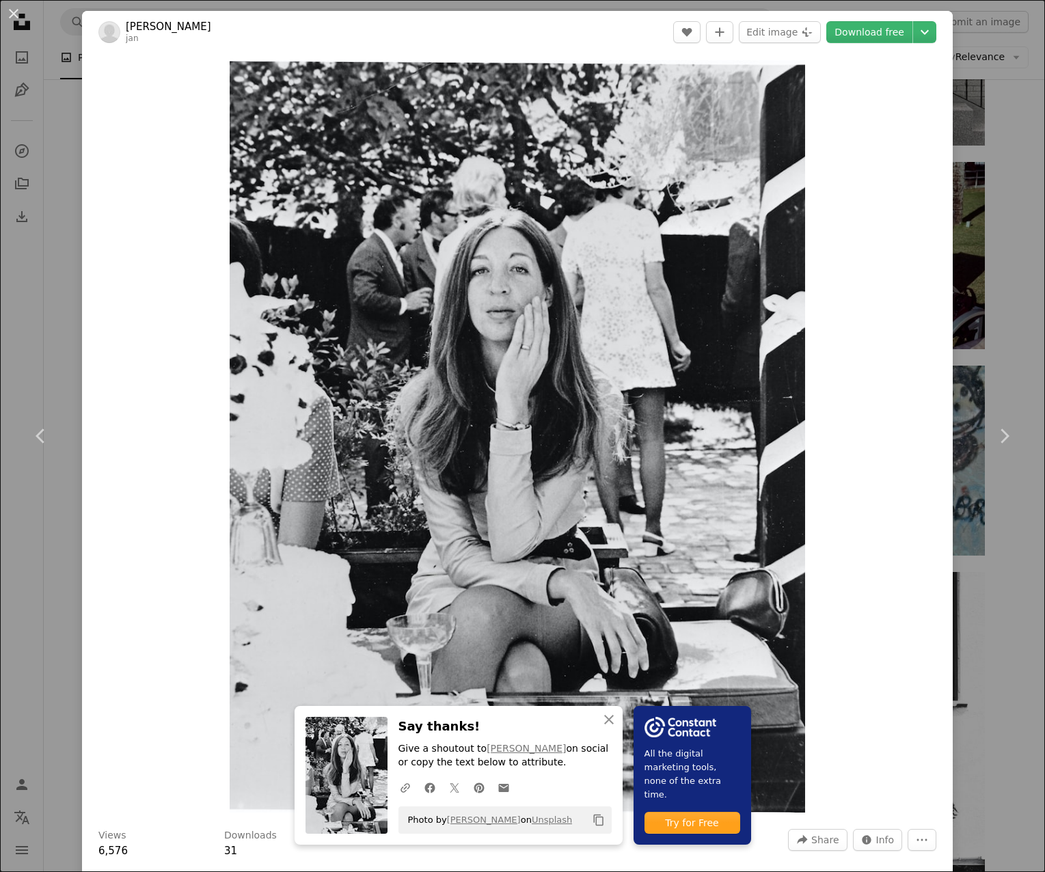
click at [999, 360] on div "An X shape Chevron left Chevron right An X shape Close Say thanks! Give a shout…" at bounding box center [522, 436] width 1045 height 872
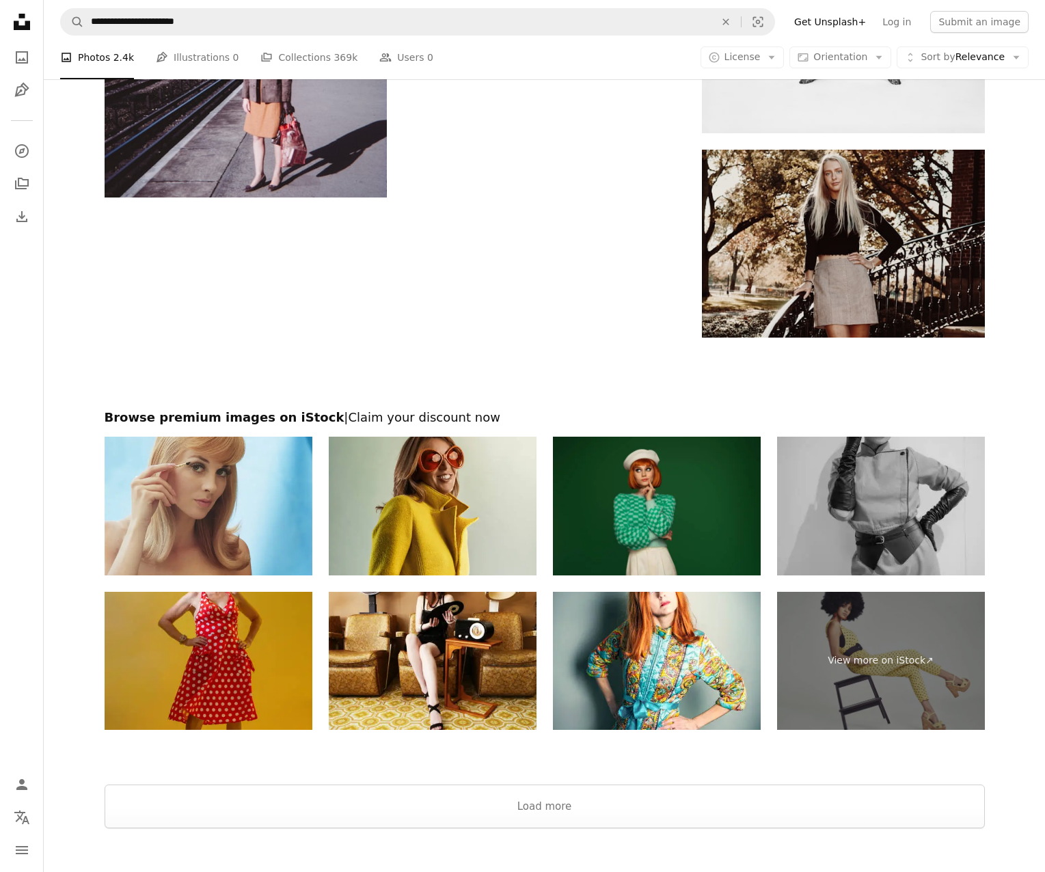
scroll to position [5205, 0]
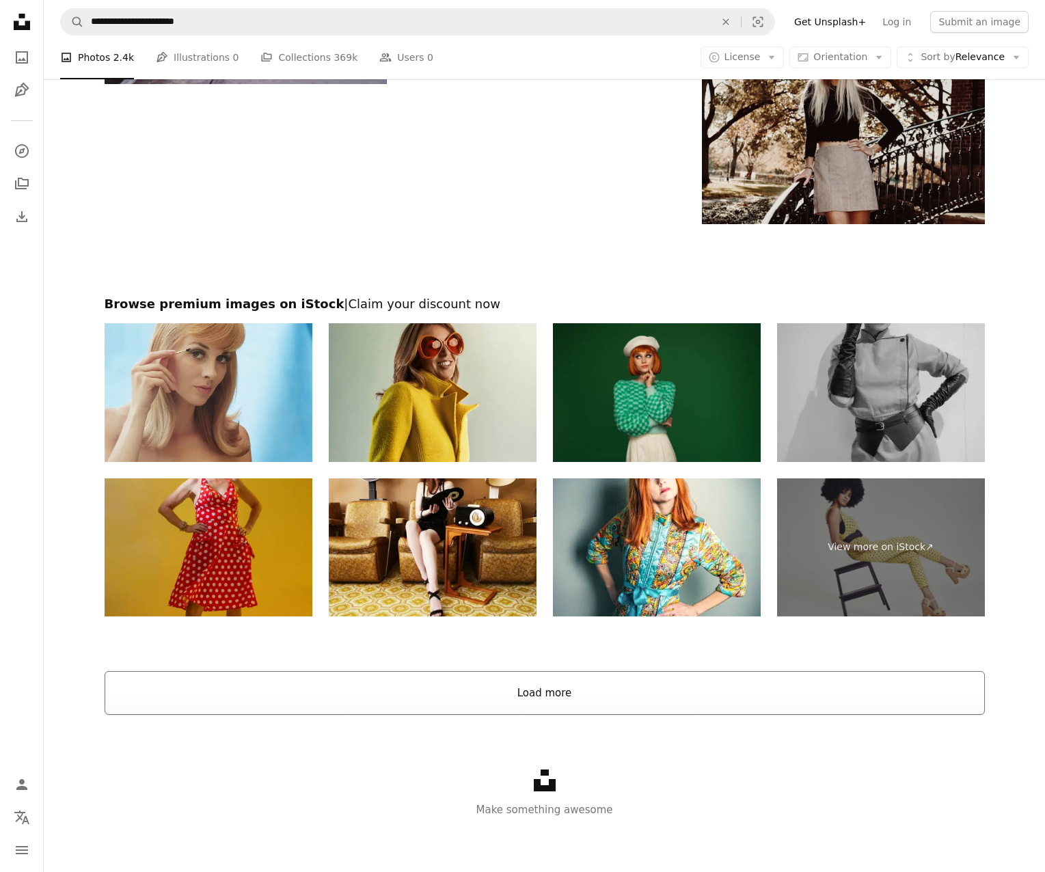
click at [550, 687] on button "Load more" at bounding box center [545, 693] width 880 height 44
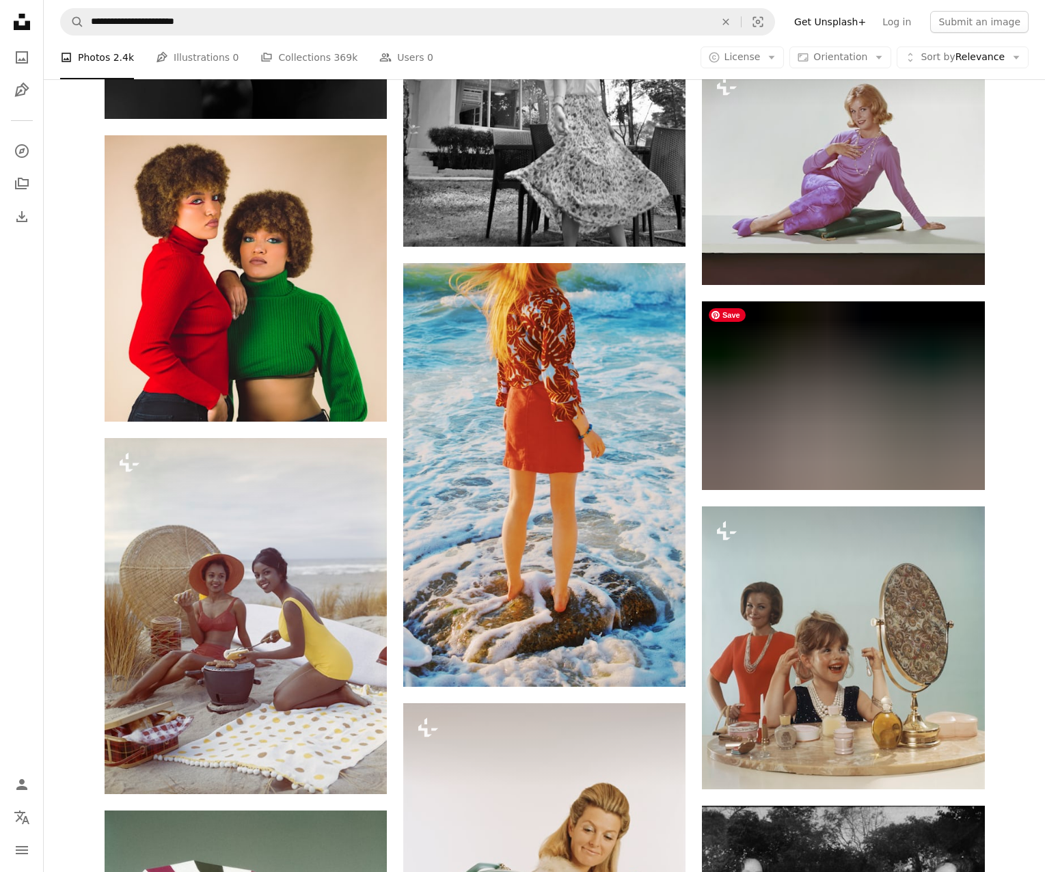
scroll to position [8117, 0]
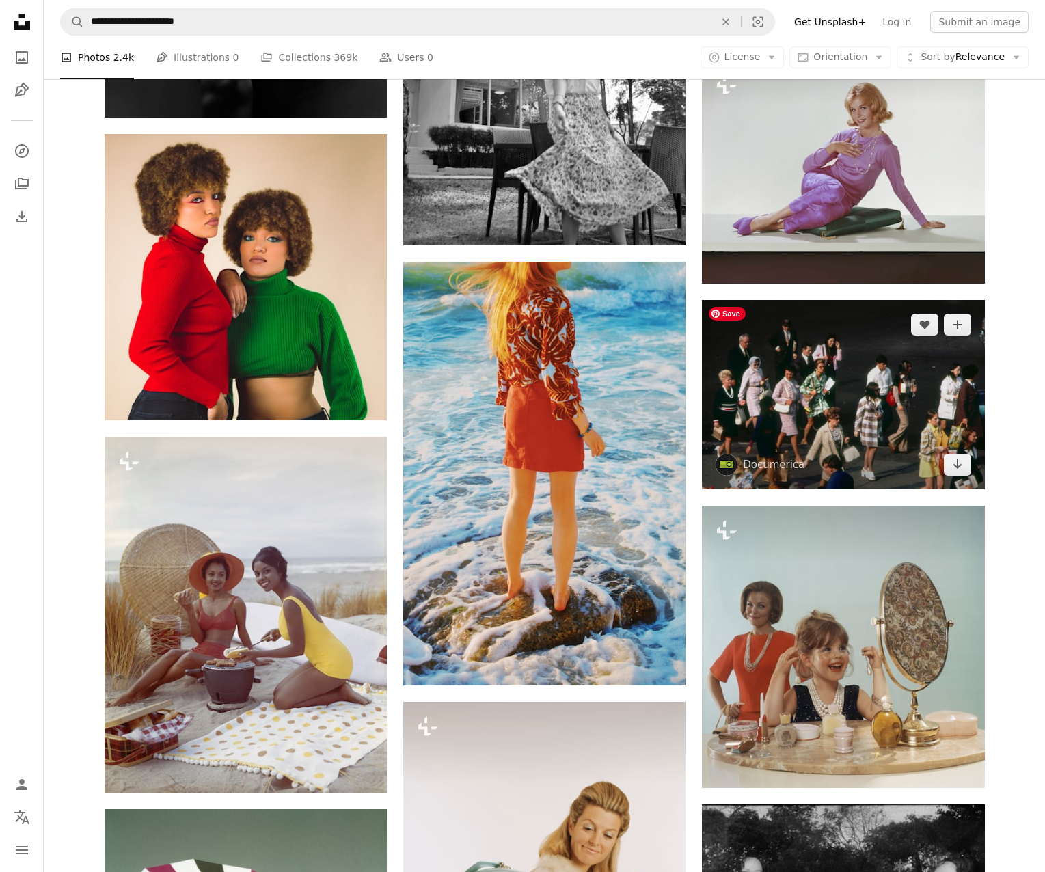
click at [854, 406] on img at bounding box center [843, 394] width 282 height 189
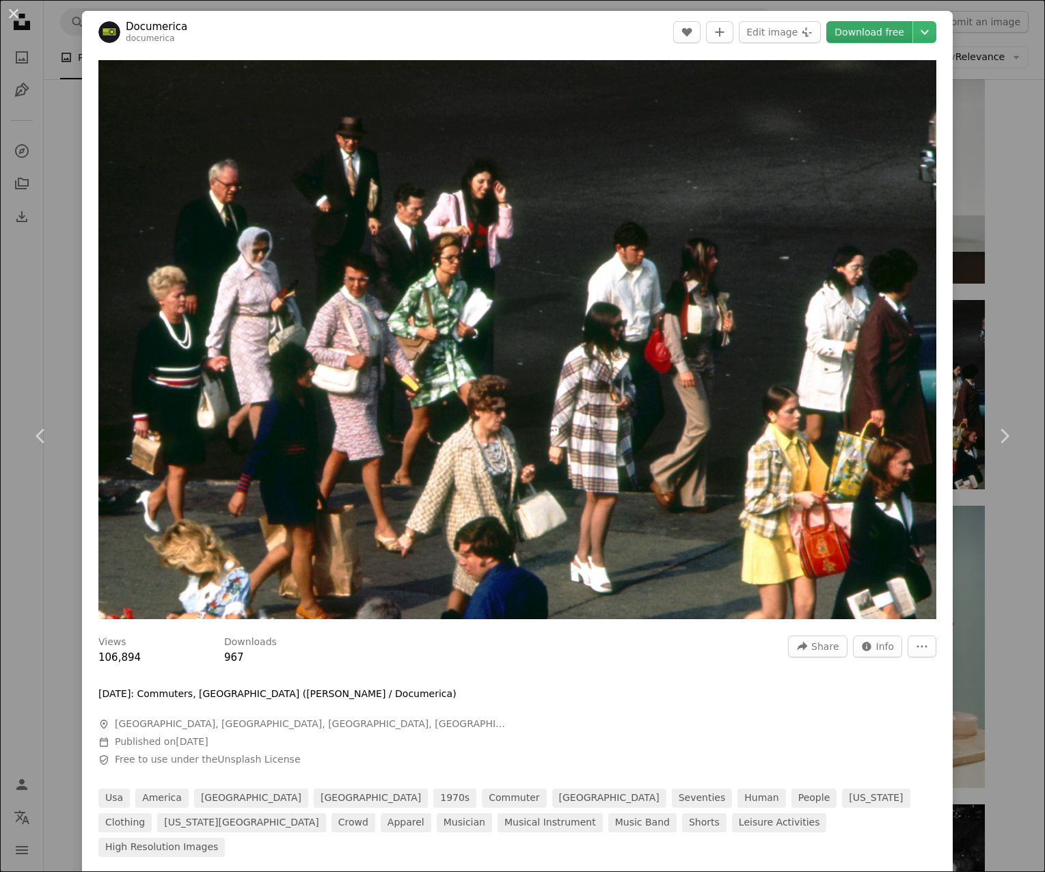
click at [856, 42] on link "Download free" at bounding box center [869, 32] width 86 height 22
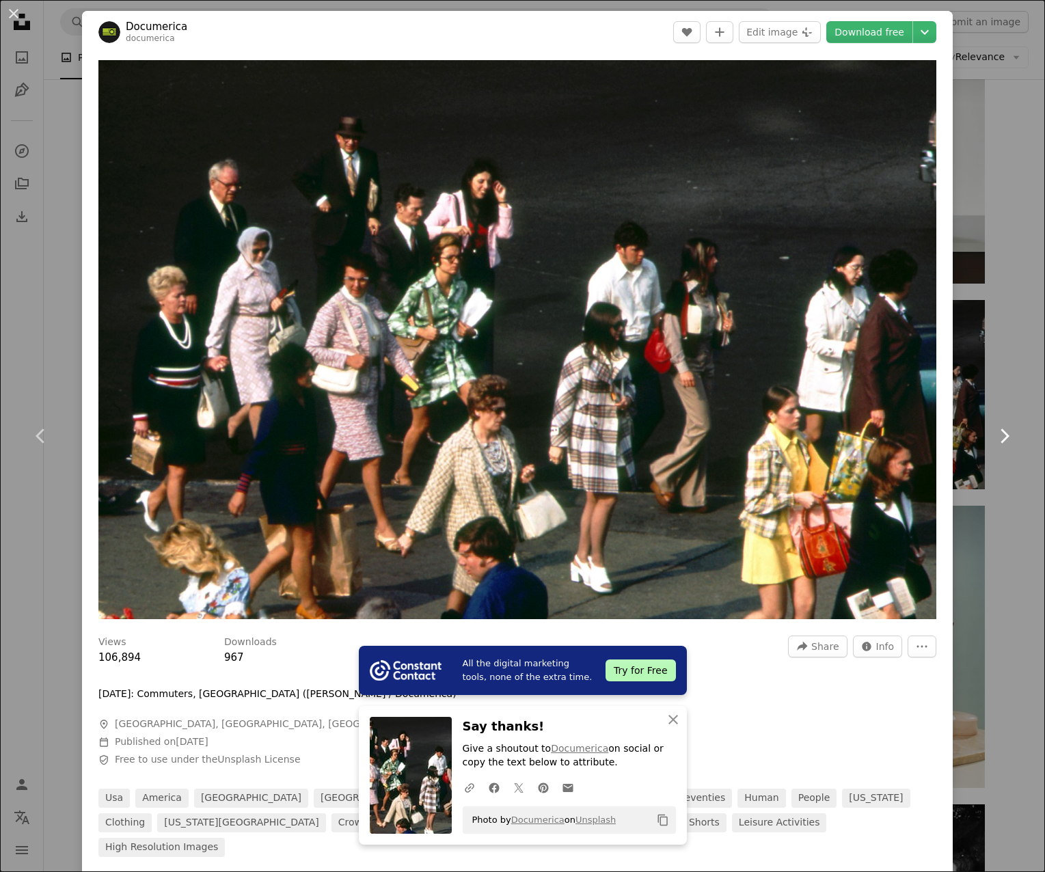
click at [1009, 381] on link "Chevron right" at bounding box center [1004, 435] width 82 height 131
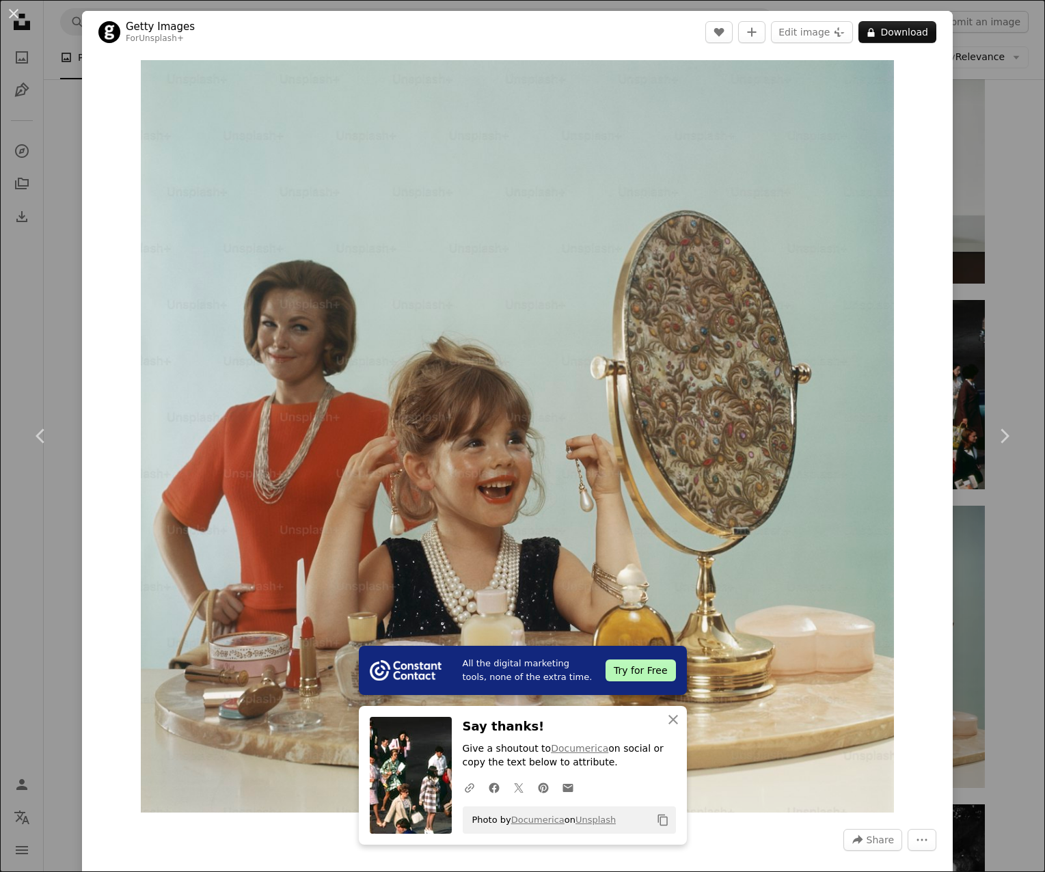
click at [68, 132] on div "An X shape Chevron left Chevron right All the digital marketing tools, none of …" at bounding box center [522, 436] width 1045 height 872
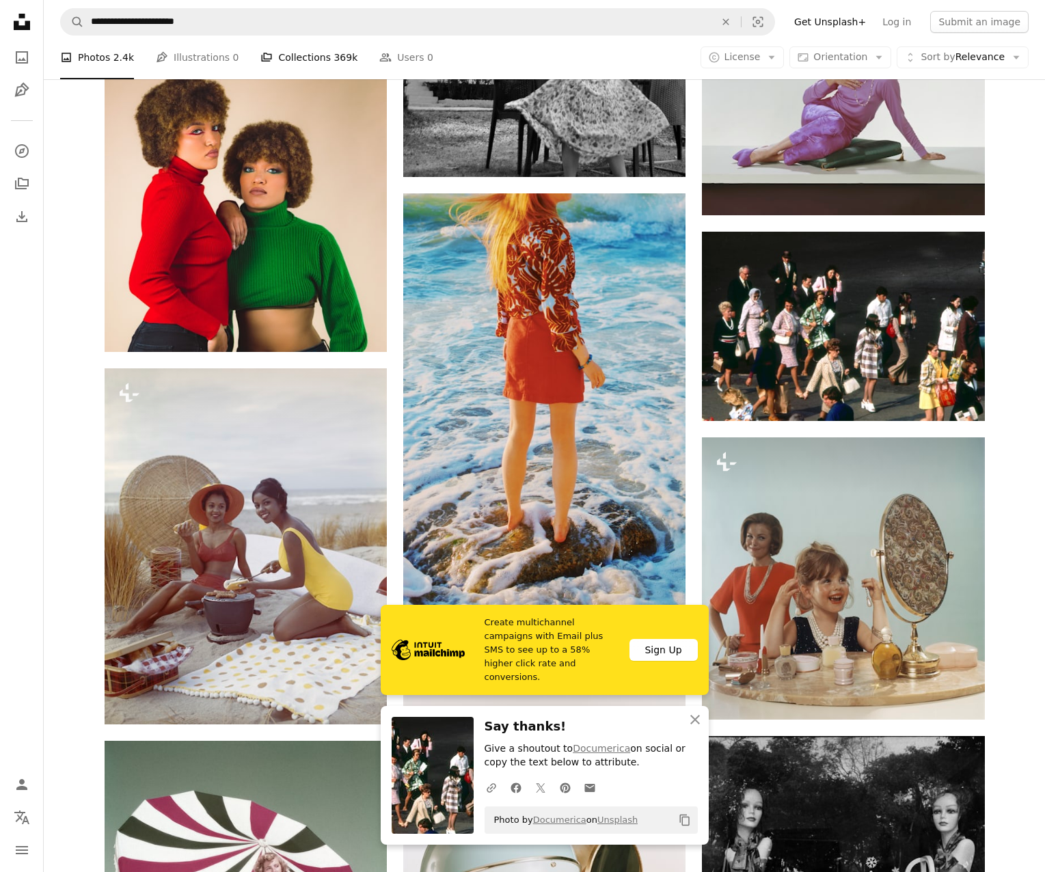
scroll to position [8190, 0]
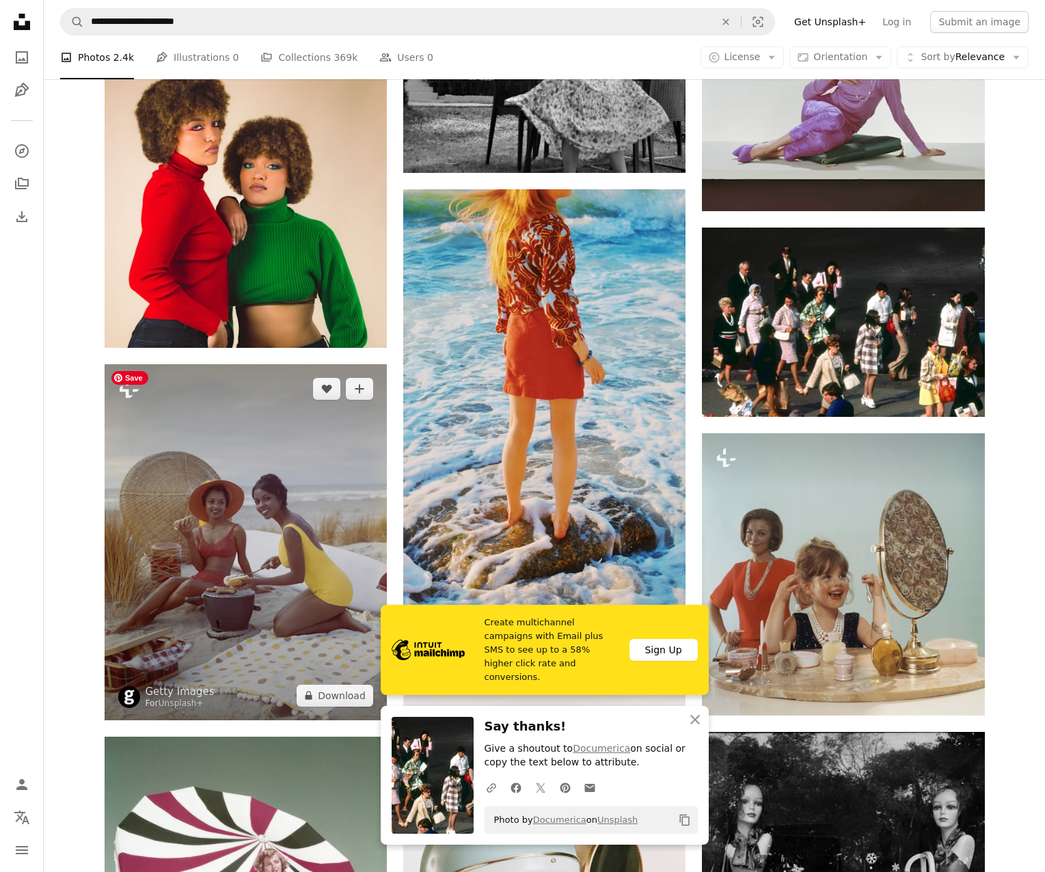
click at [311, 485] on img at bounding box center [246, 542] width 282 height 356
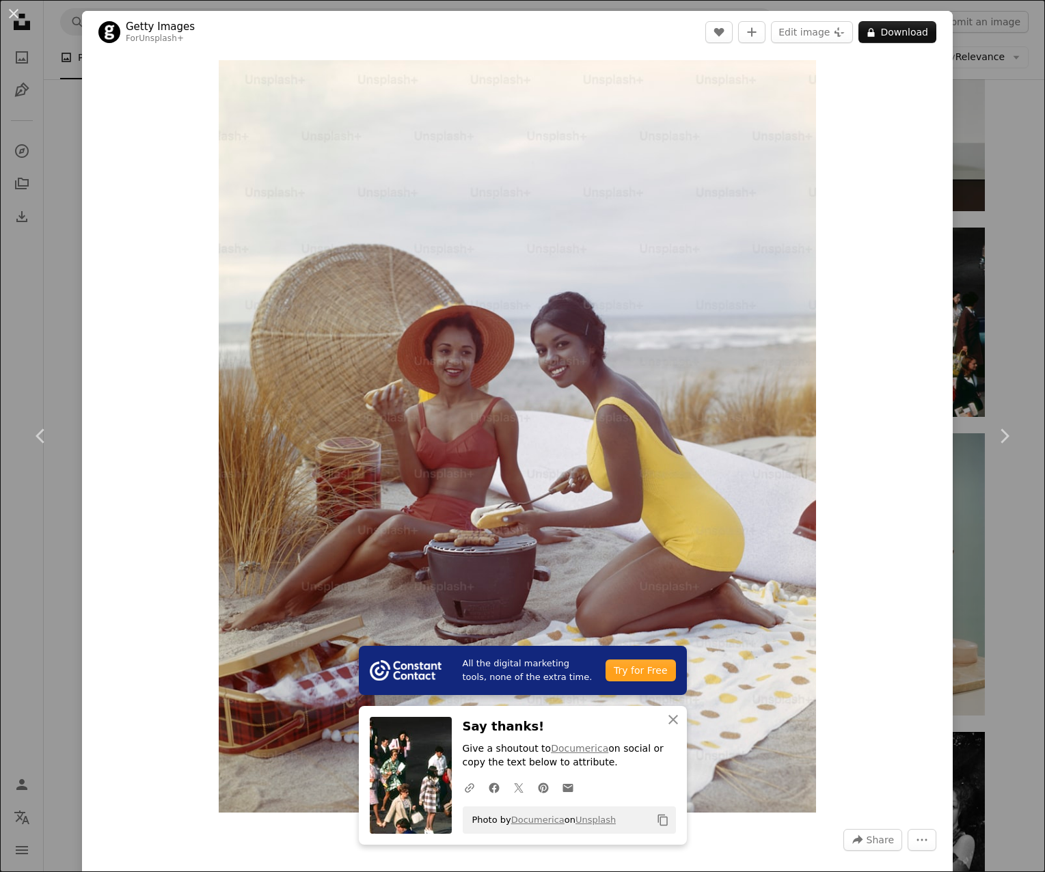
click at [979, 362] on div "An X shape Chevron left Chevron right All the digital marketing tools, none of …" at bounding box center [522, 436] width 1045 height 872
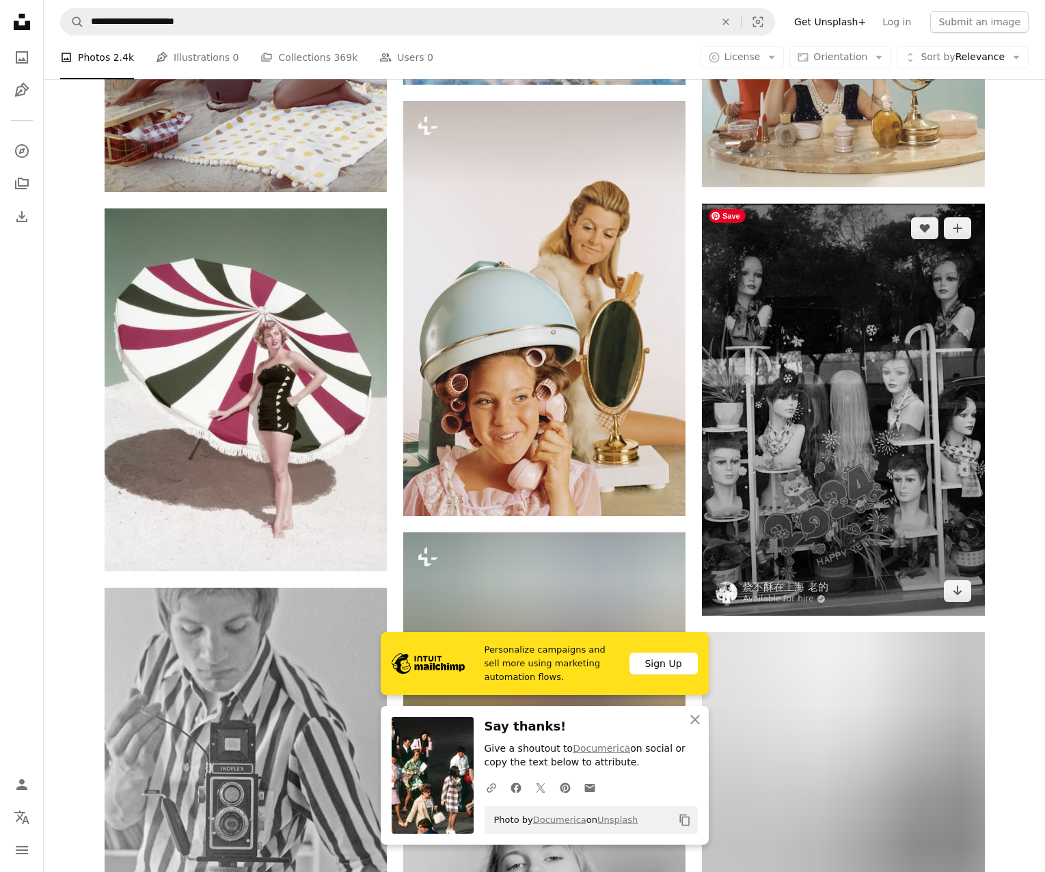
scroll to position [8753, 0]
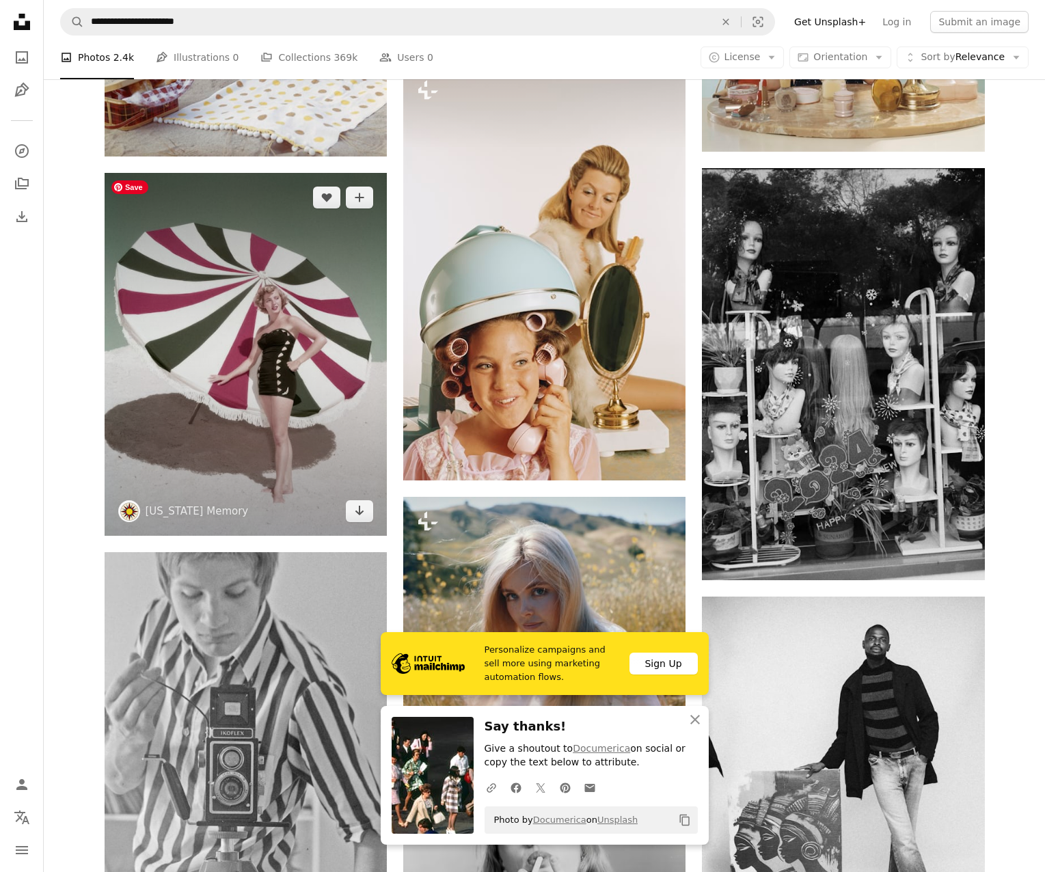
click at [319, 310] on img at bounding box center [246, 355] width 282 height 364
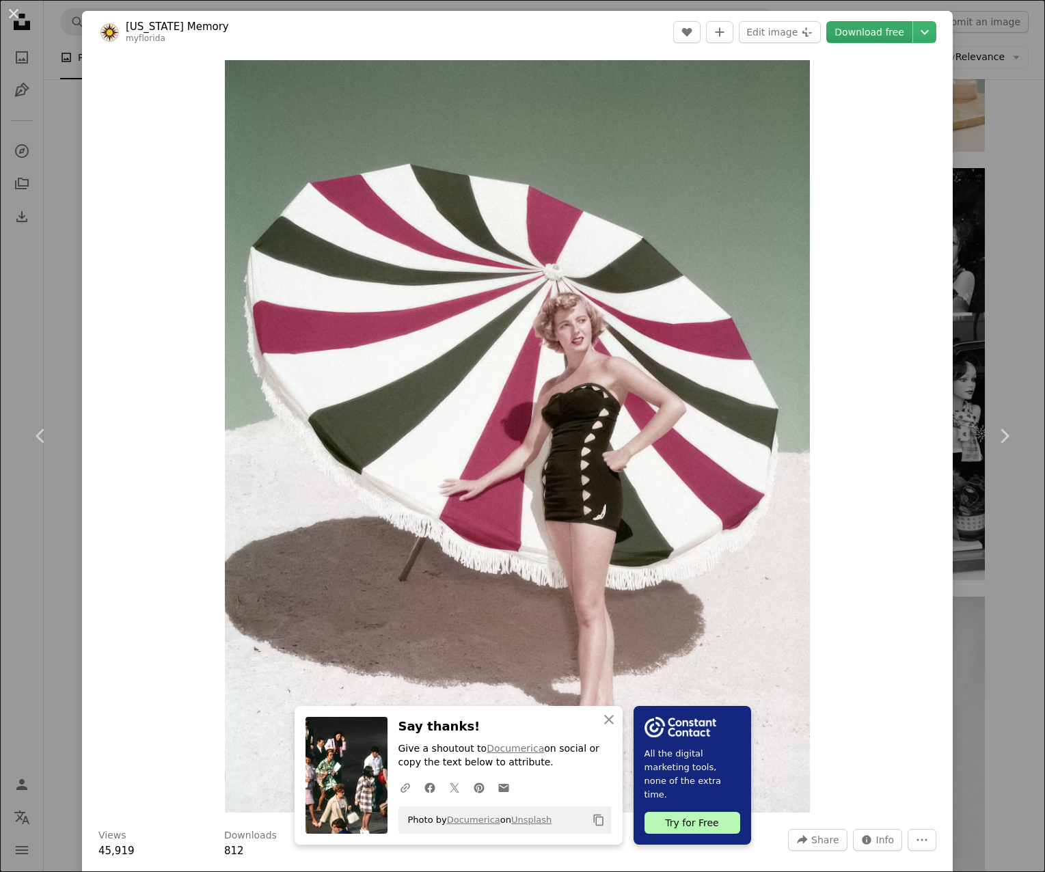
click at [873, 33] on link "Download free" at bounding box center [869, 32] width 86 height 22
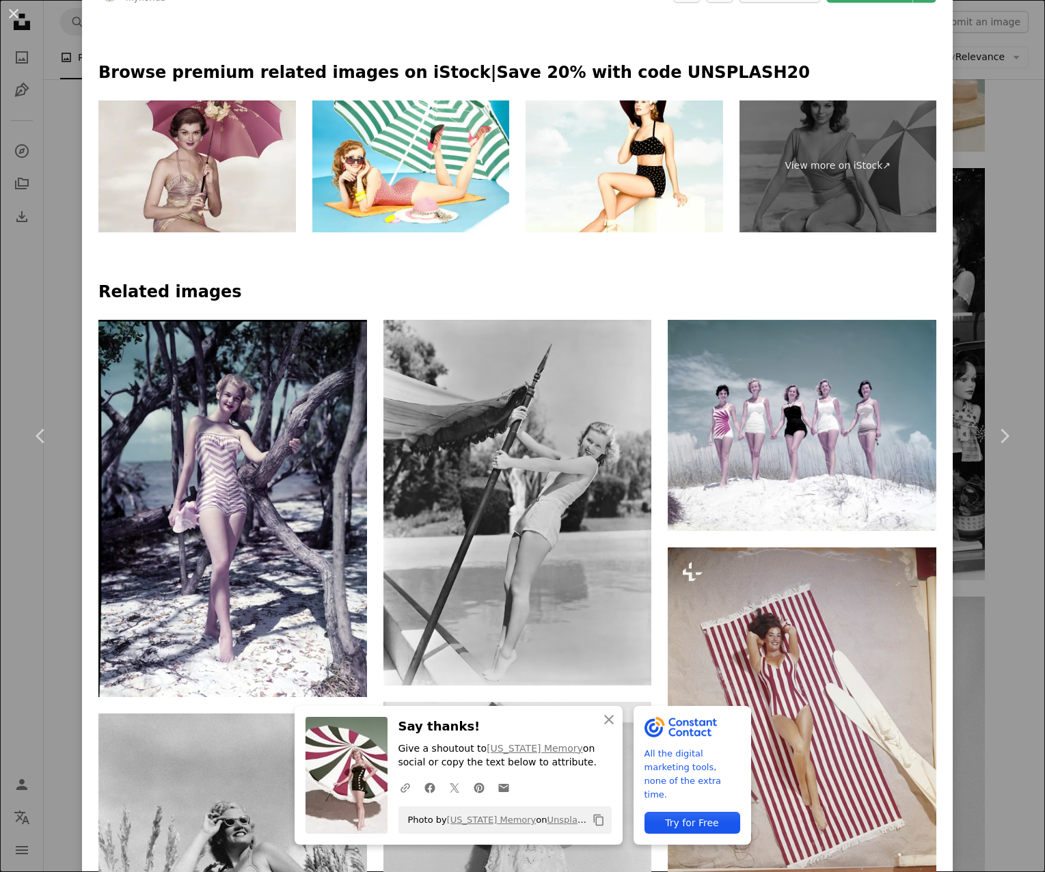
scroll to position [987, 0]
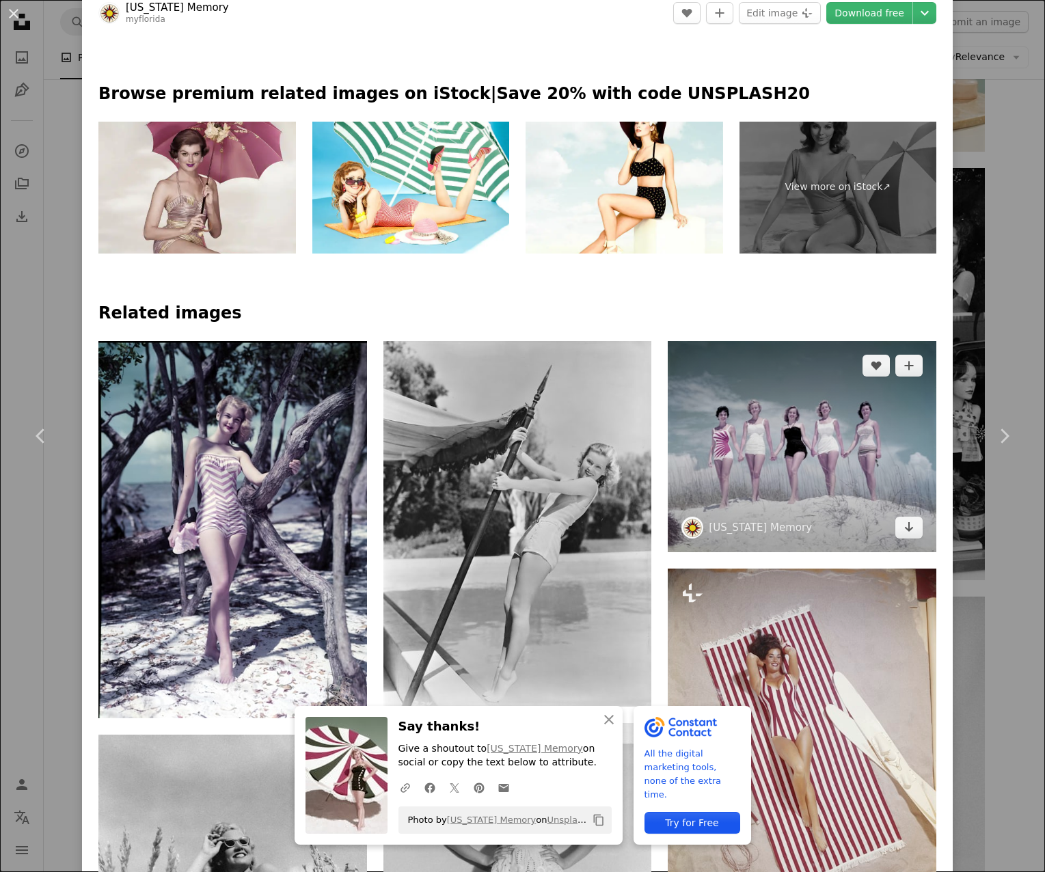
click at [726, 404] on img at bounding box center [802, 446] width 269 height 211
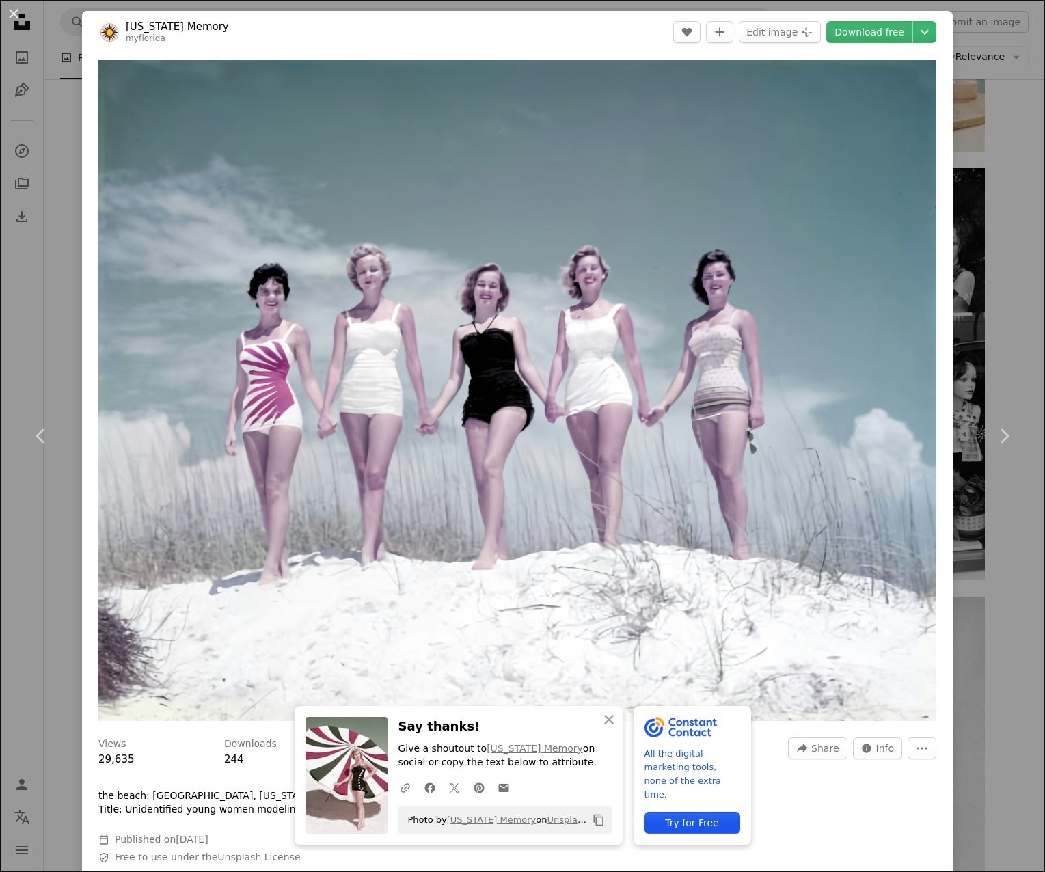
click at [981, 146] on div "An X shape Chevron left Chevron right An X shape Close Say thanks! Give a shout…" at bounding box center [522, 436] width 1045 height 872
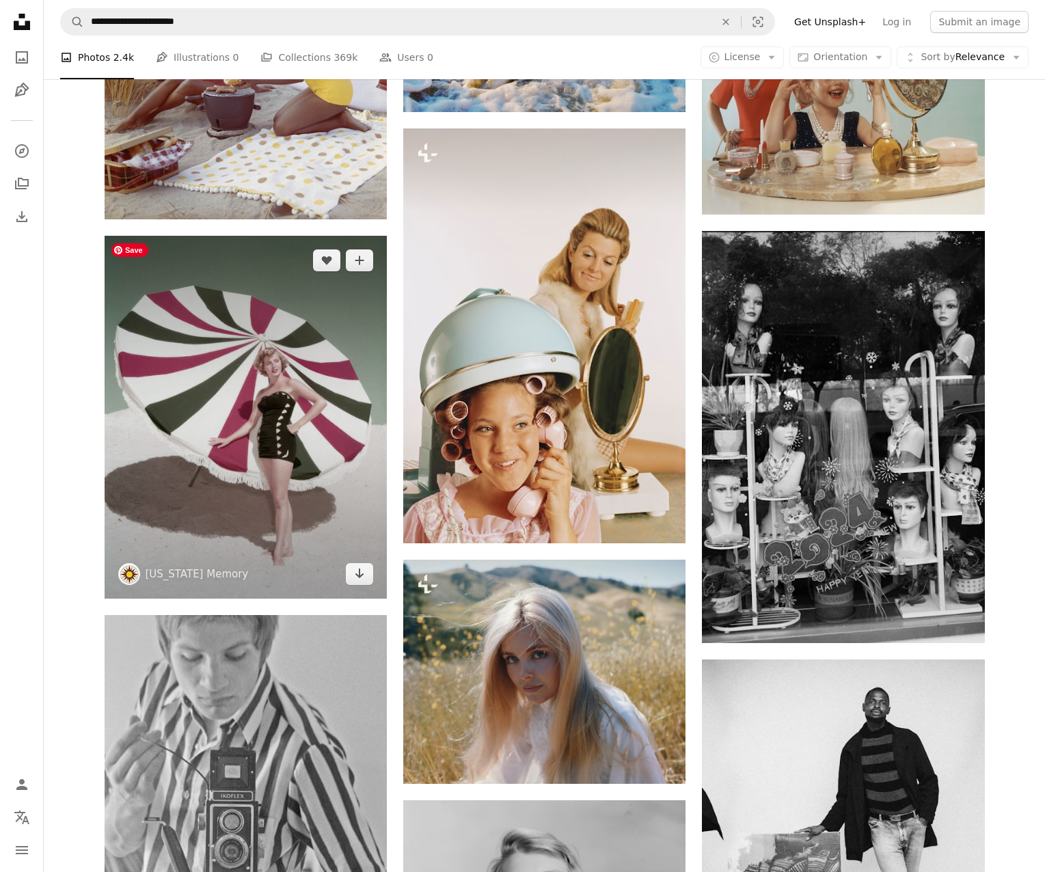
click at [284, 344] on img at bounding box center [246, 418] width 282 height 364
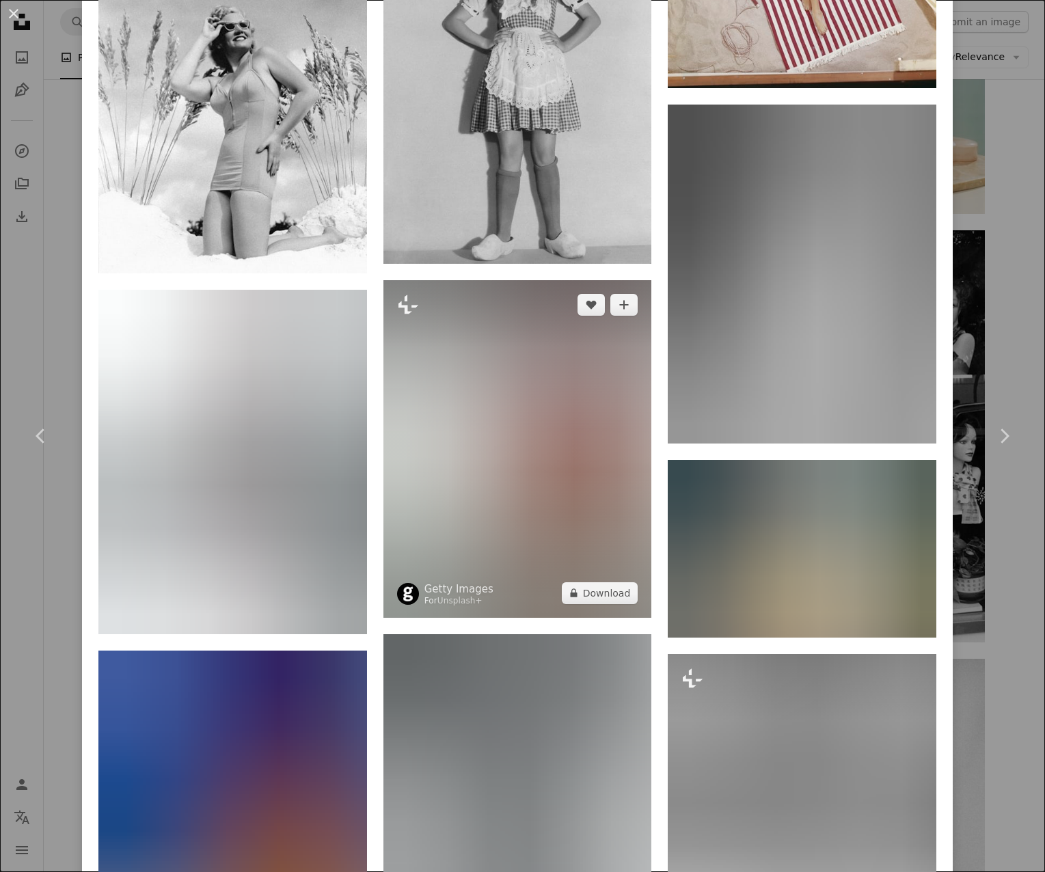
scroll to position [1810, 0]
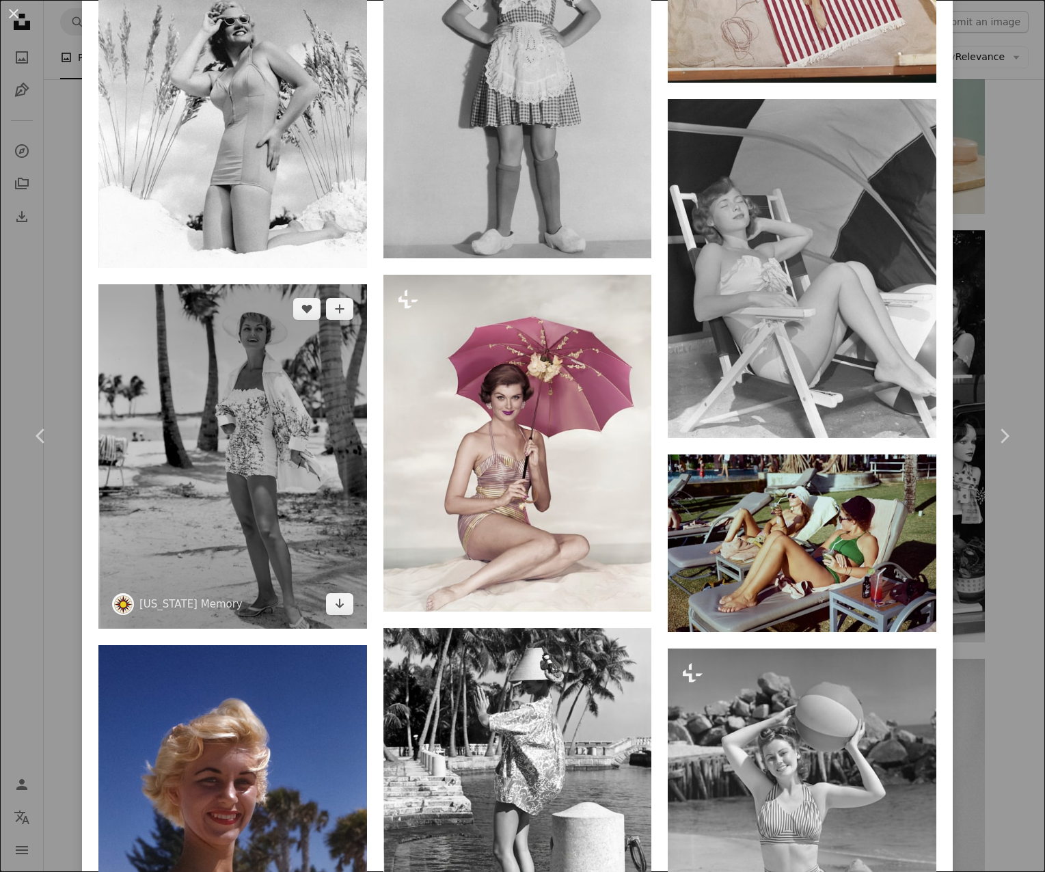
click at [321, 477] on img at bounding box center [232, 456] width 269 height 344
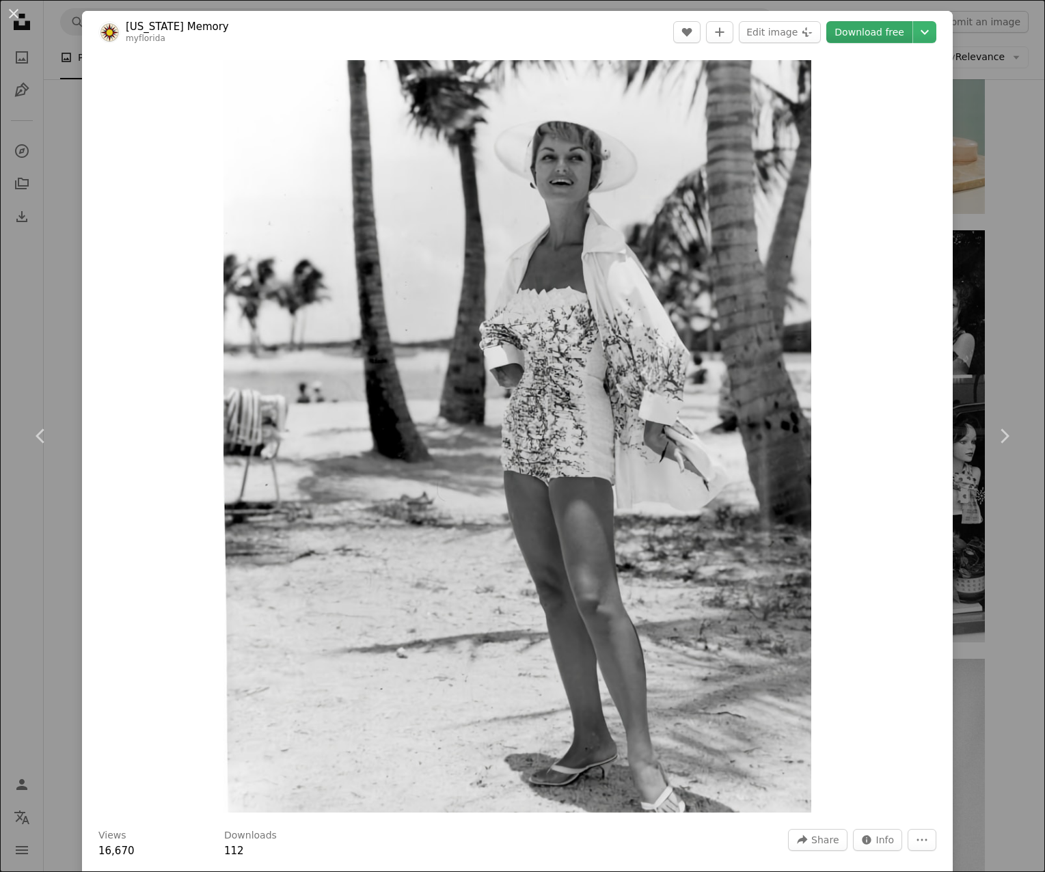
click at [867, 36] on link "Download free" at bounding box center [869, 32] width 86 height 22
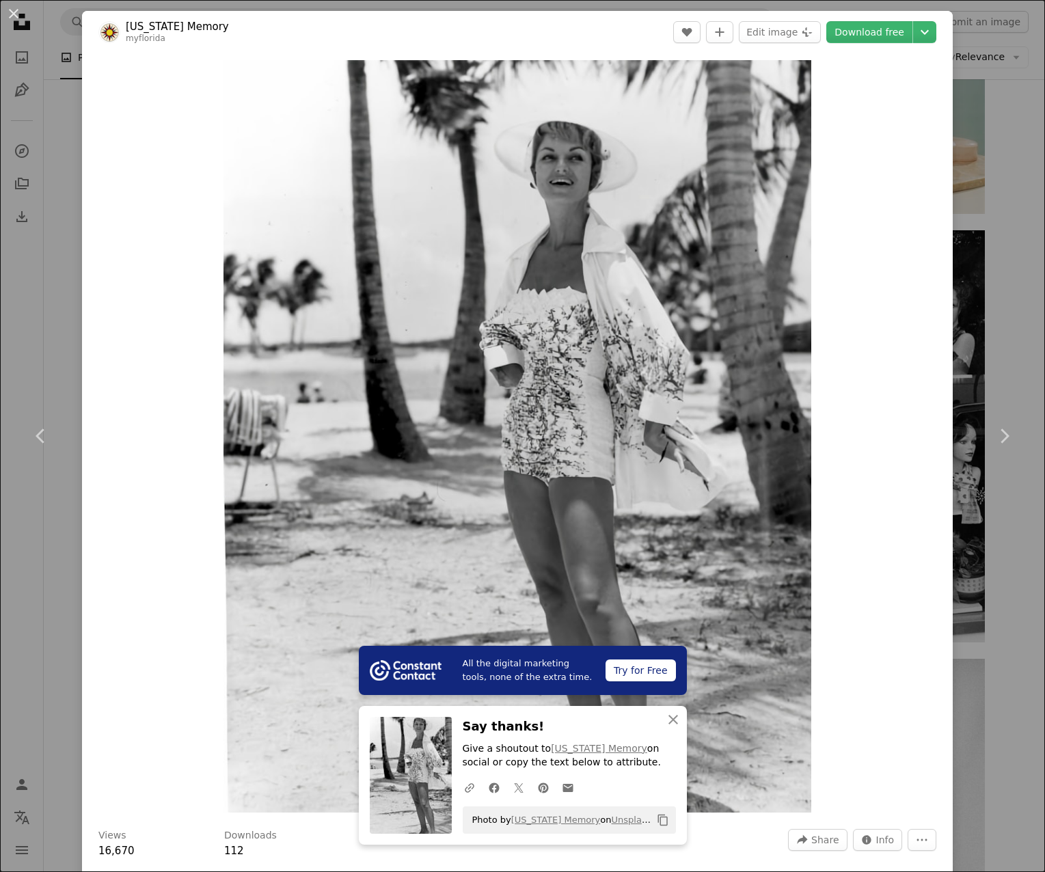
click at [990, 271] on div "An X shape Chevron left Chevron right All the digital marketing tools, none of …" at bounding box center [522, 436] width 1045 height 872
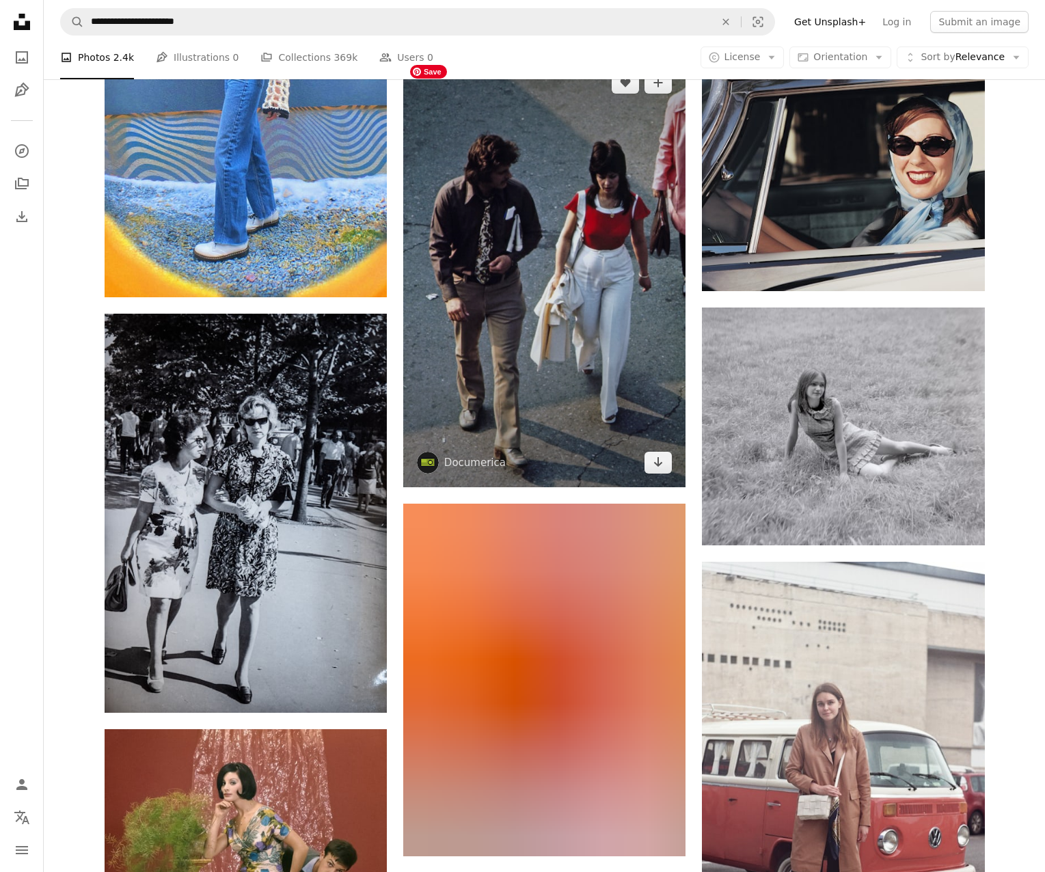
scroll to position [13545, 0]
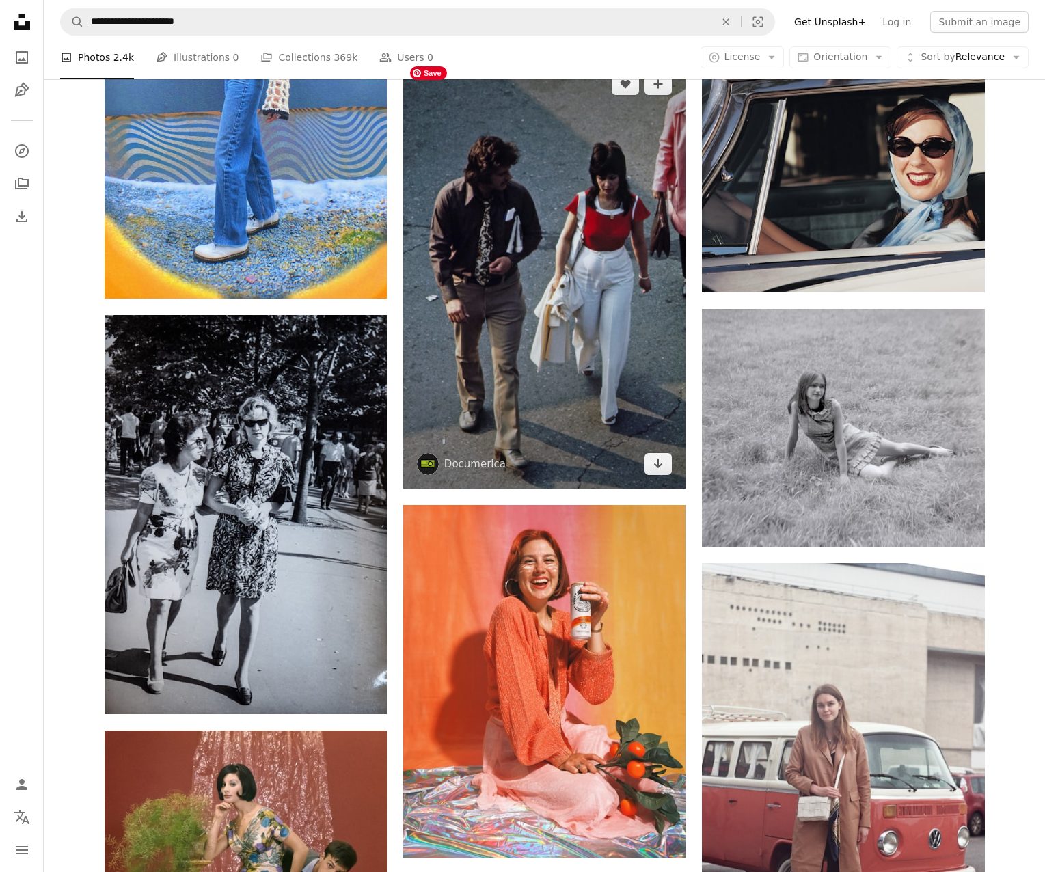
click at [454, 263] on img at bounding box center [544, 273] width 282 height 429
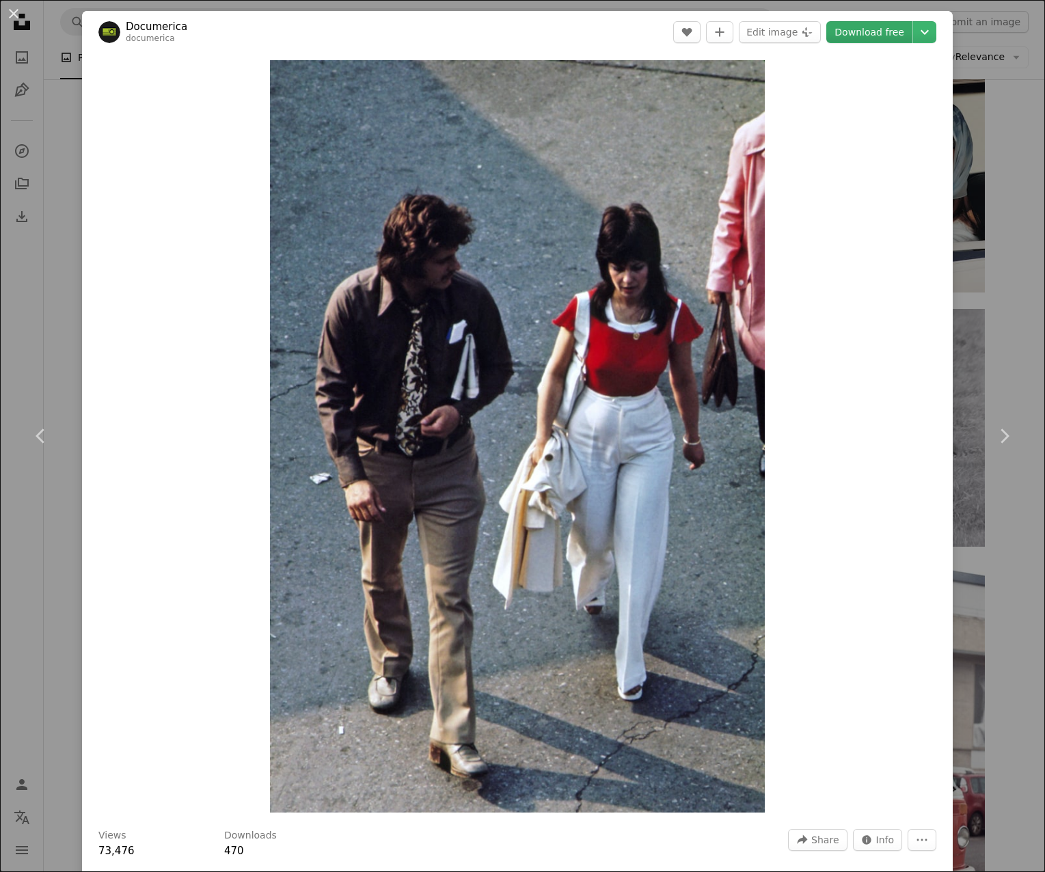
click at [897, 33] on link "Download free" at bounding box center [869, 32] width 86 height 22
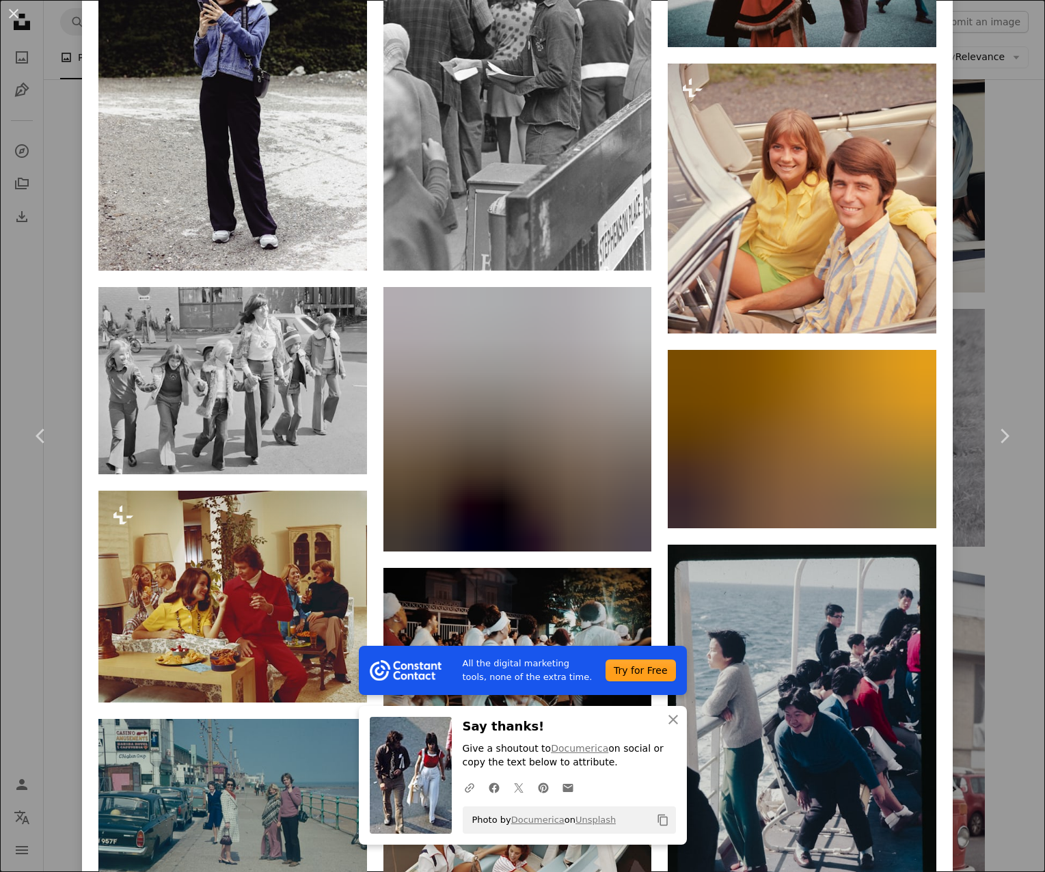
scroll to position [1492, 0]
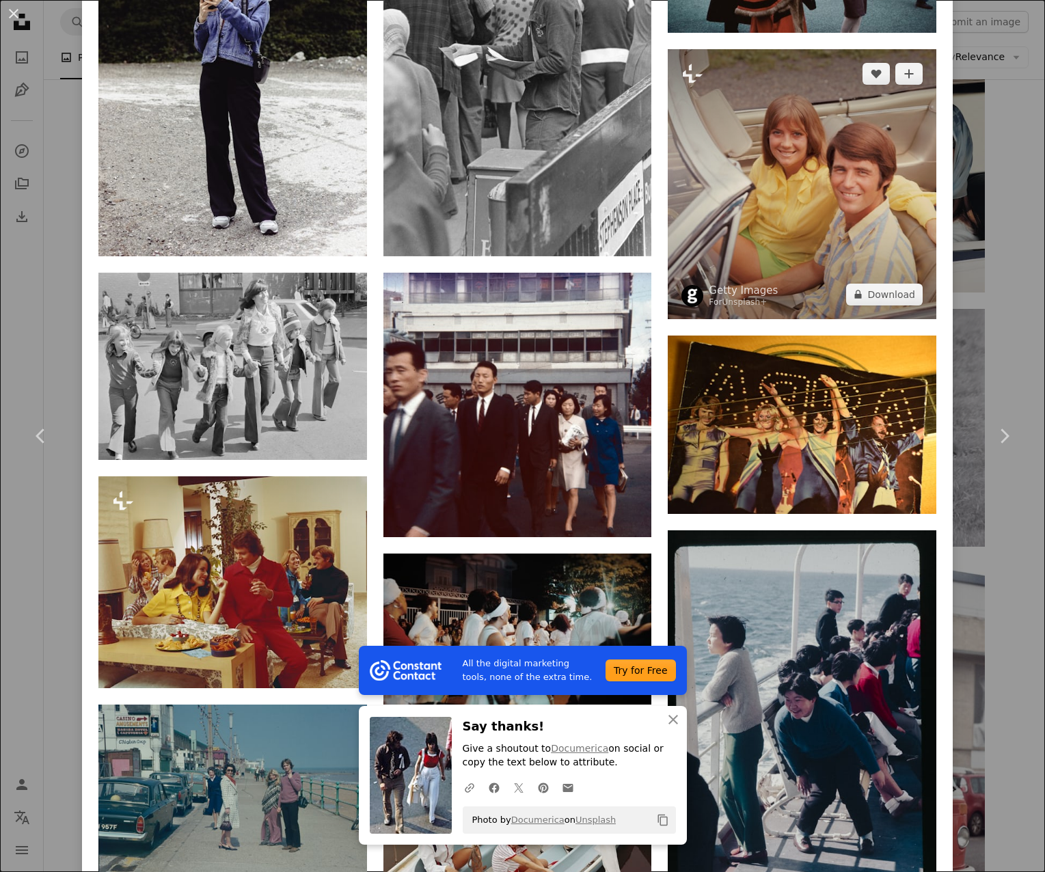
click at [781, 202] on img at bounding box center [802, 184] width 269 height 270
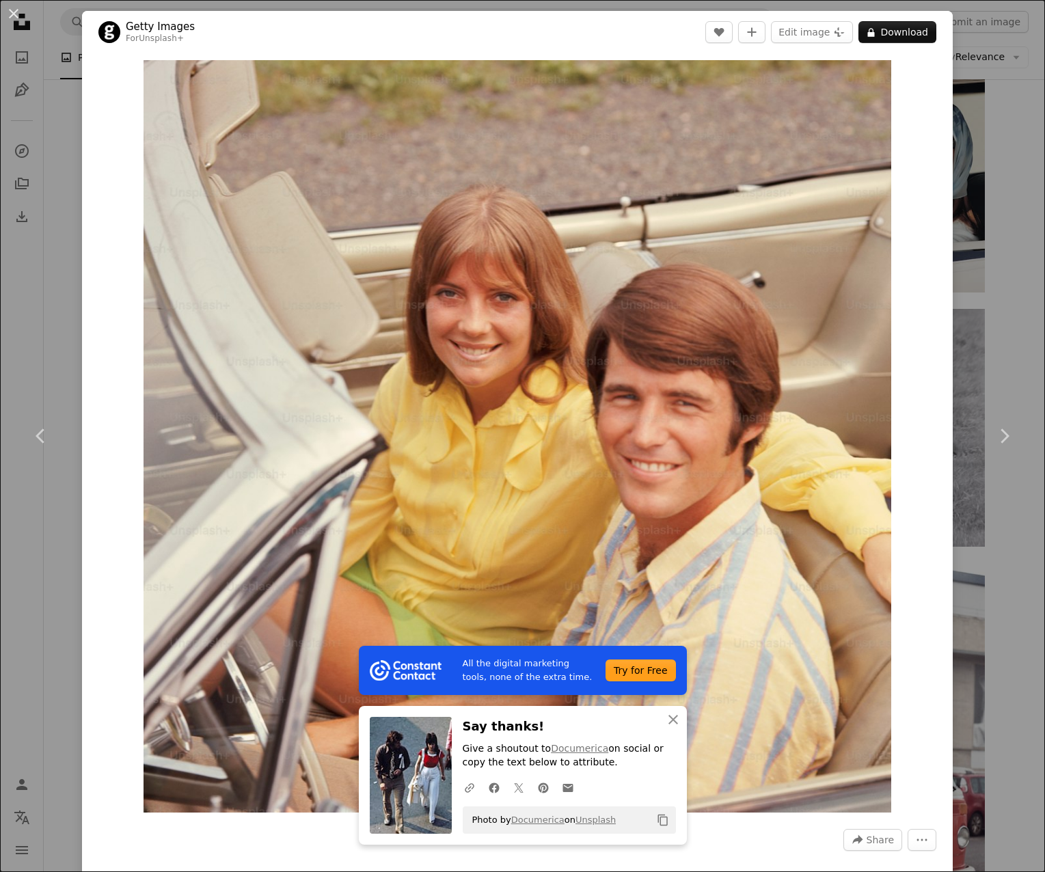
click at [953, 193] on div "Zoom in" at bounding box center [517, 436] width 871 height 766
click at [983, 195] on div "An X shape Chevron left Chevron right All the digital marketing tools, none of …" at bounding box center [522, 436] width 1045 height 872
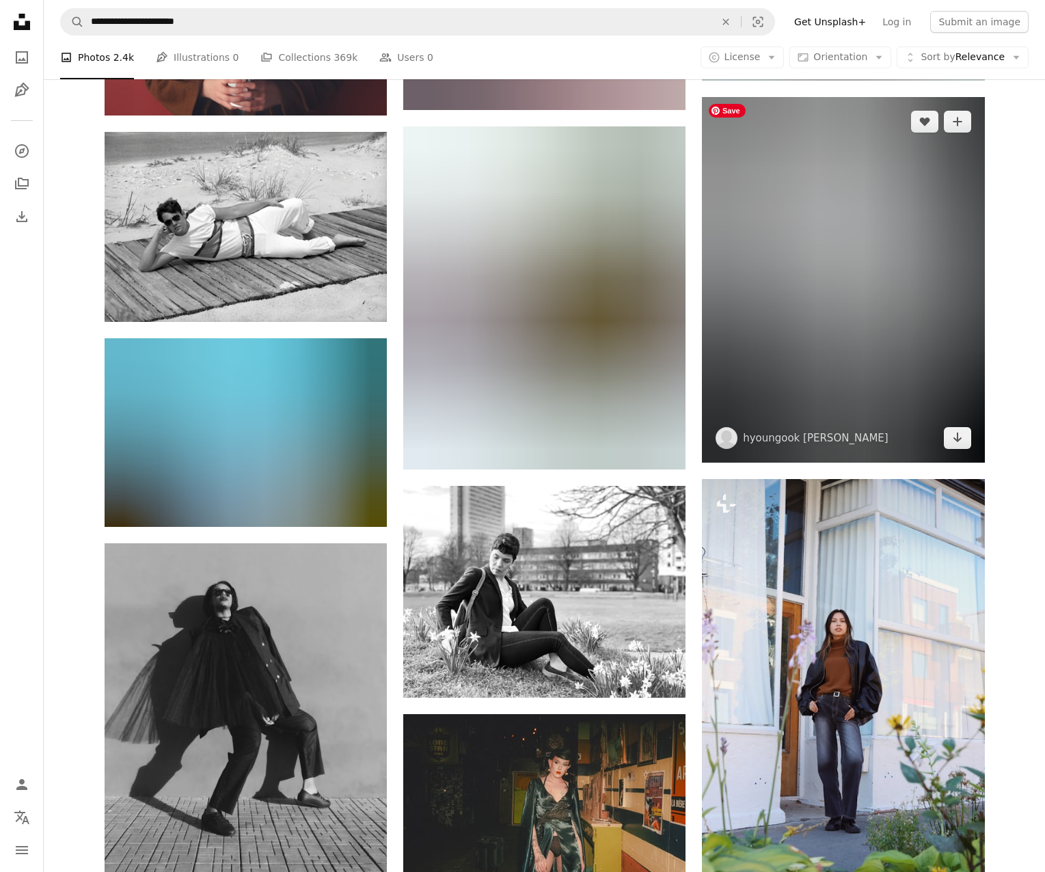
scroll to position [23504, 0]
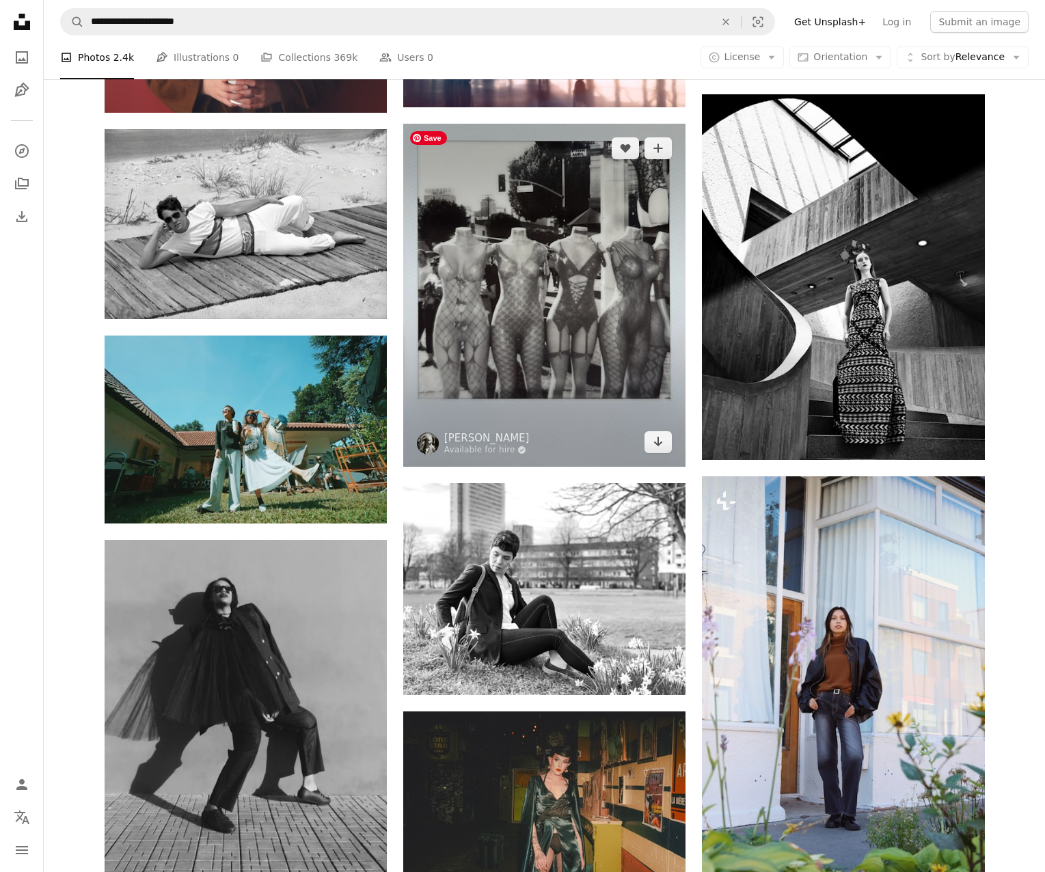
click at [523, 252] on img at bounding box center [544, 295] width 282 height 343
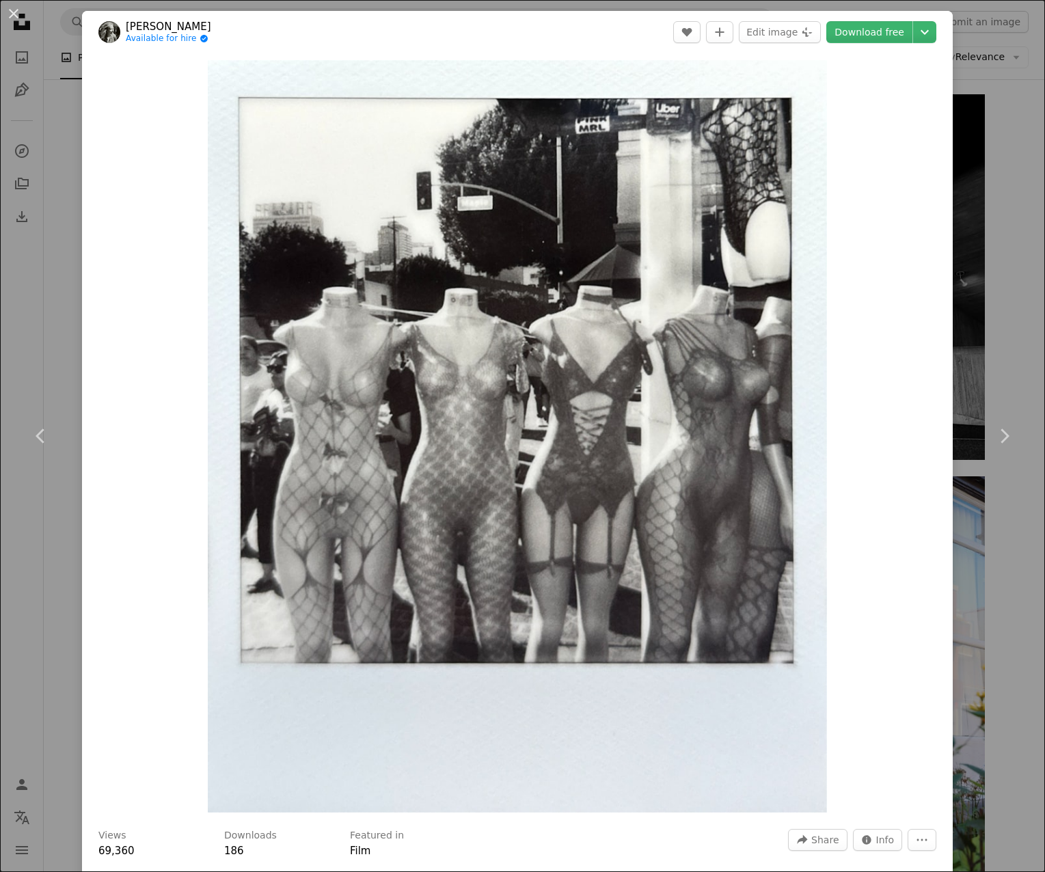
click at [977, 288] on div "An X shape Chevron left Chevron right [PERSON_NAME] Available for hire A checkm…" at bounding box center [522, 436] width 1045 height 872
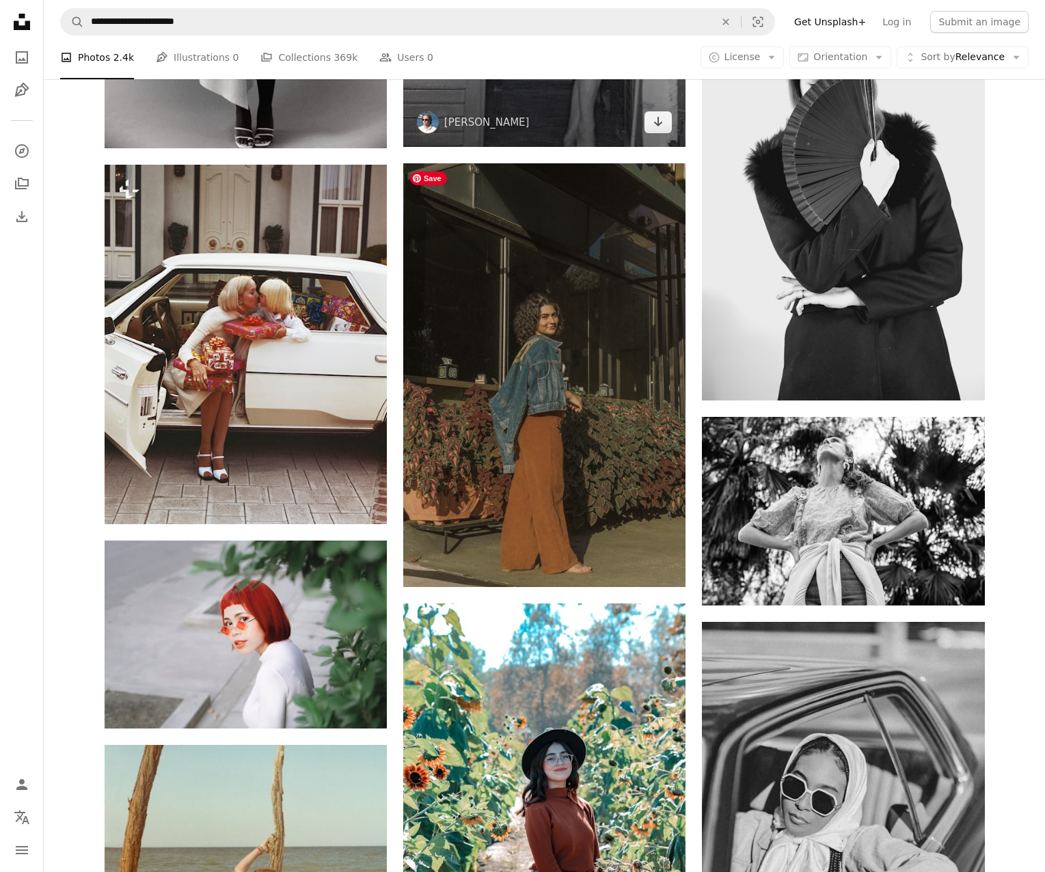
scroll to position [24648, 0]
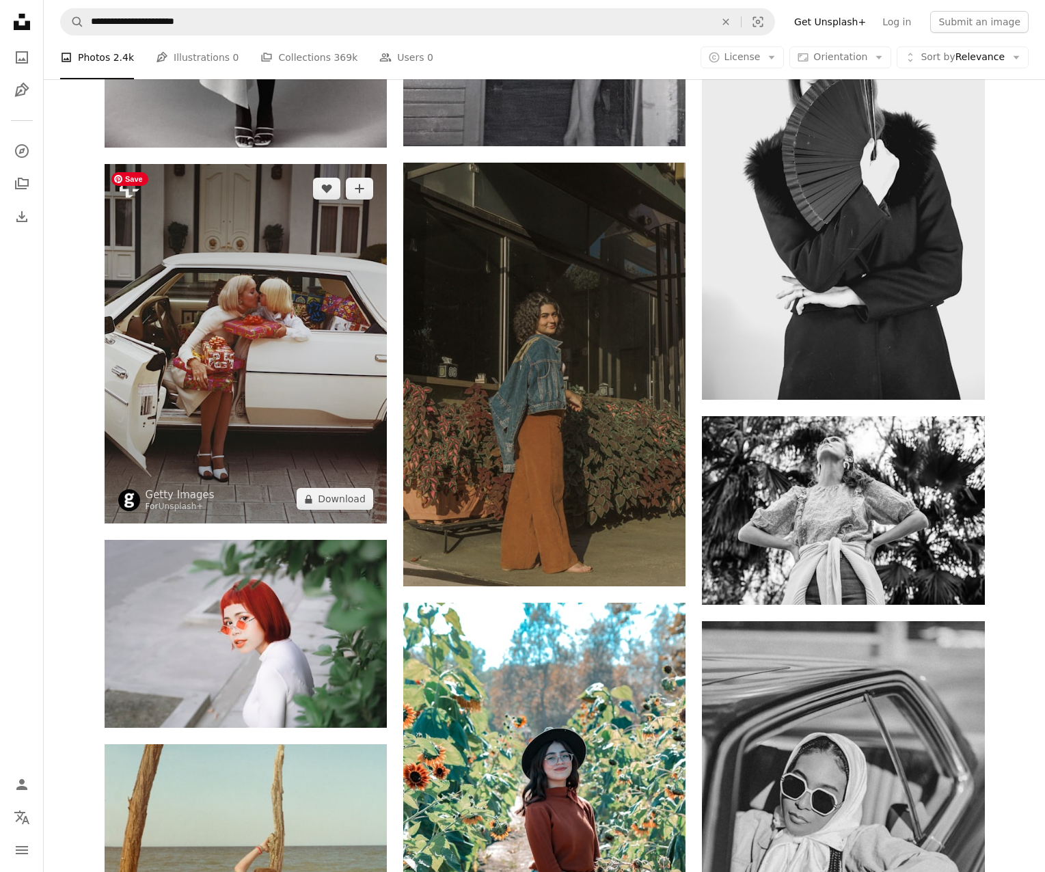
click at [325, 372] on img at bounding box center [246, 344] width 282 height 360
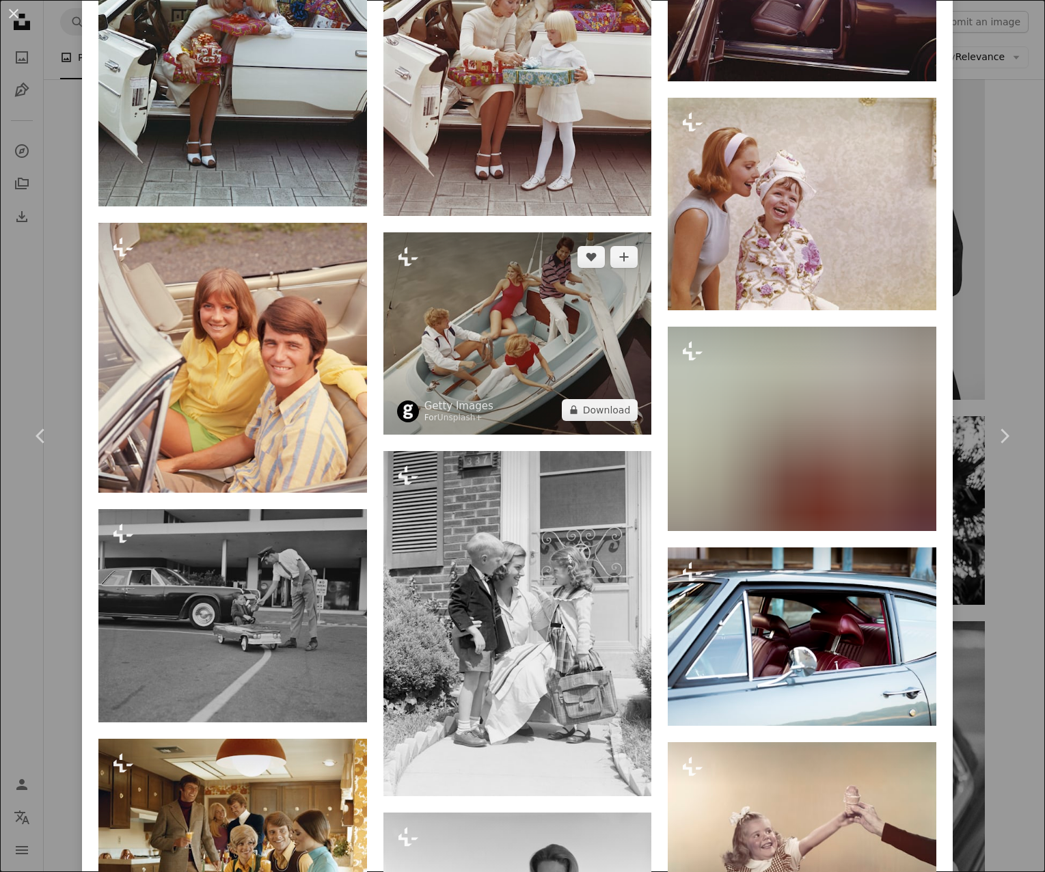
scroll to position [1463, 0]
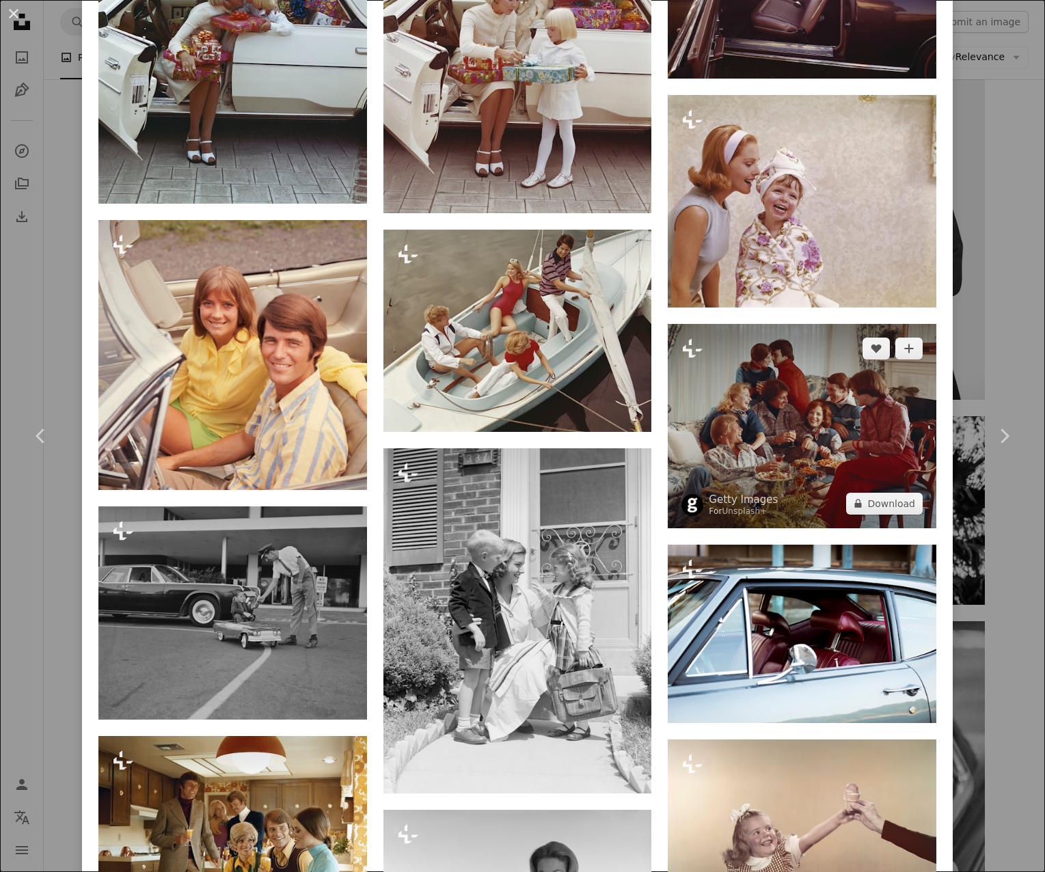
click at [832, 439] on img at bounding box center [802, 426] width 269 height 204
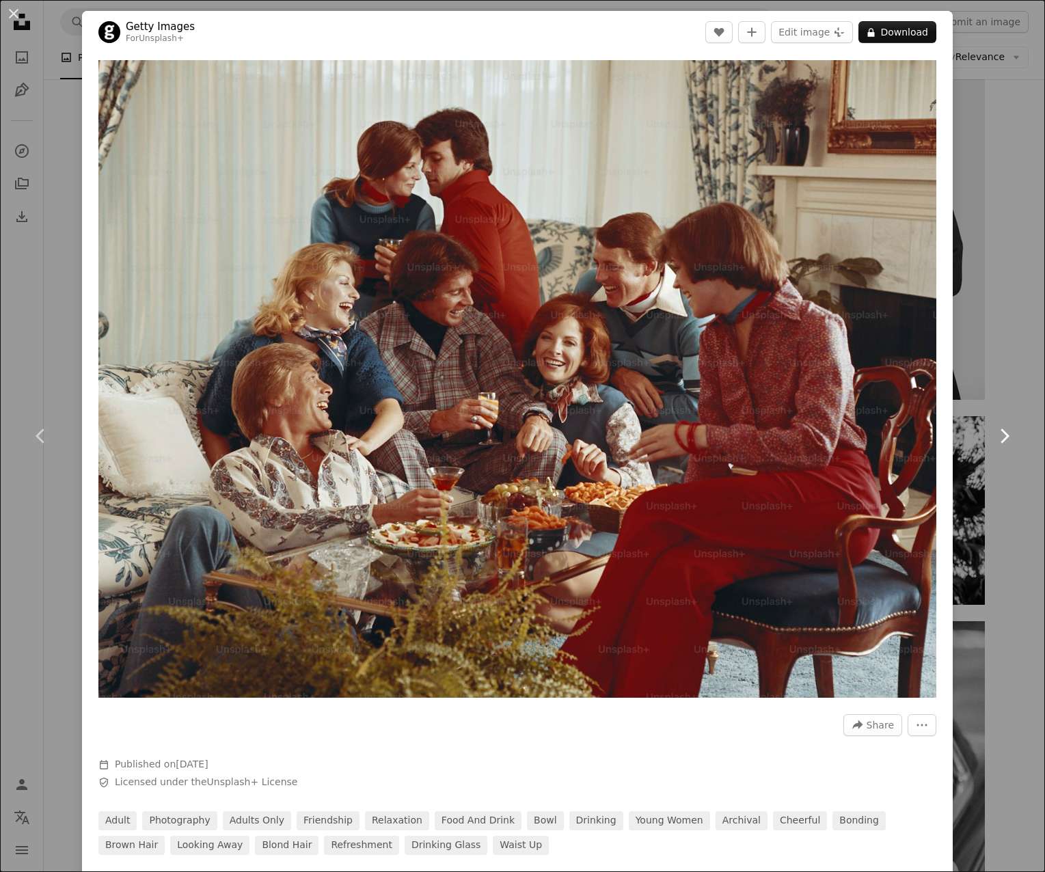
click at [1003, 490] on link "Chevron right" at bounding box center [1004, 435] width 82 height 131
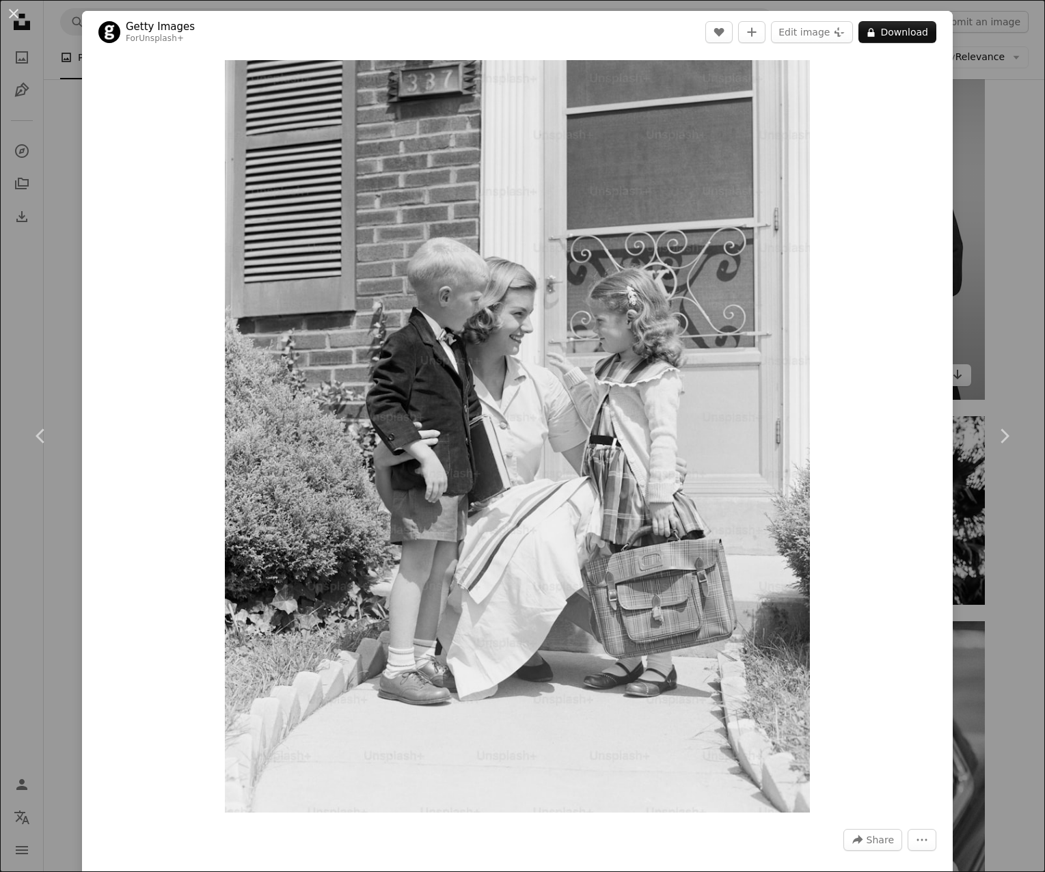
click at [977, 359] on div "An X shape Chevron left Chevron right Getty Images For Unsplash+ A heart A plus…" at bounding box center [522, 436] width 1045 height 872
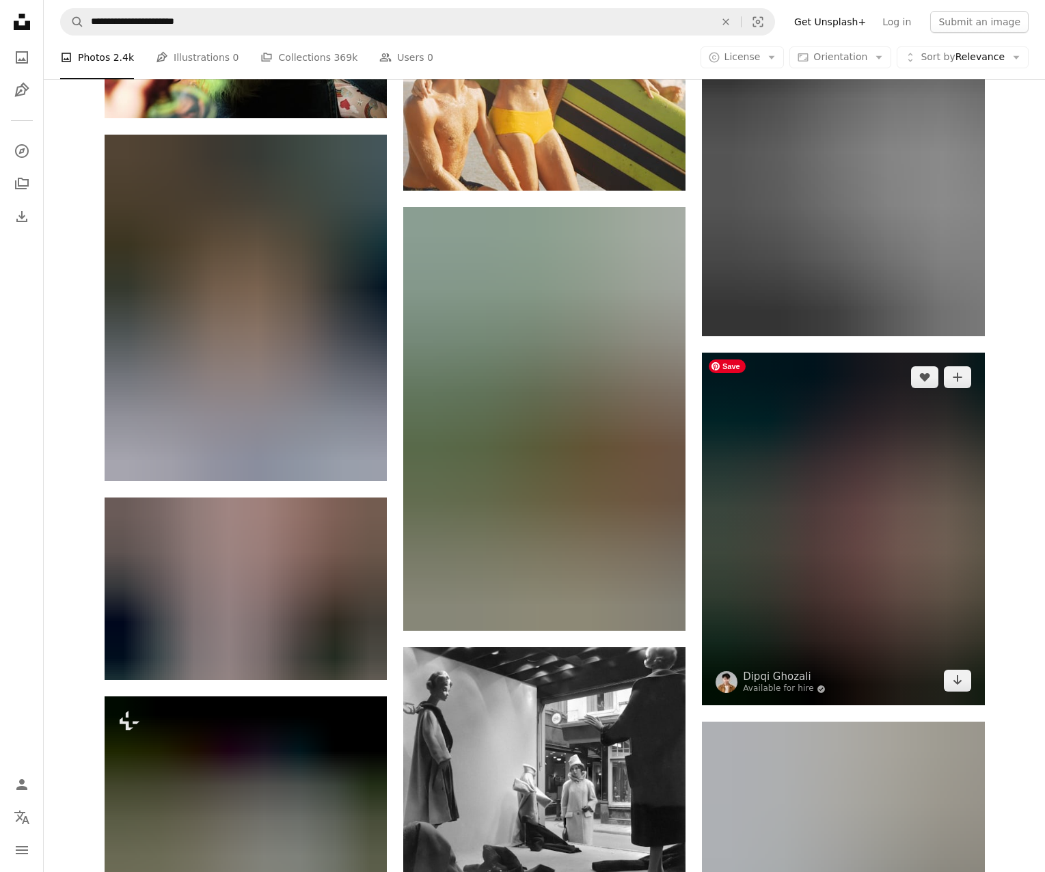
scroll to position [32608, 0]
